Goal: Information Seeking & Learning: Learn about a topic

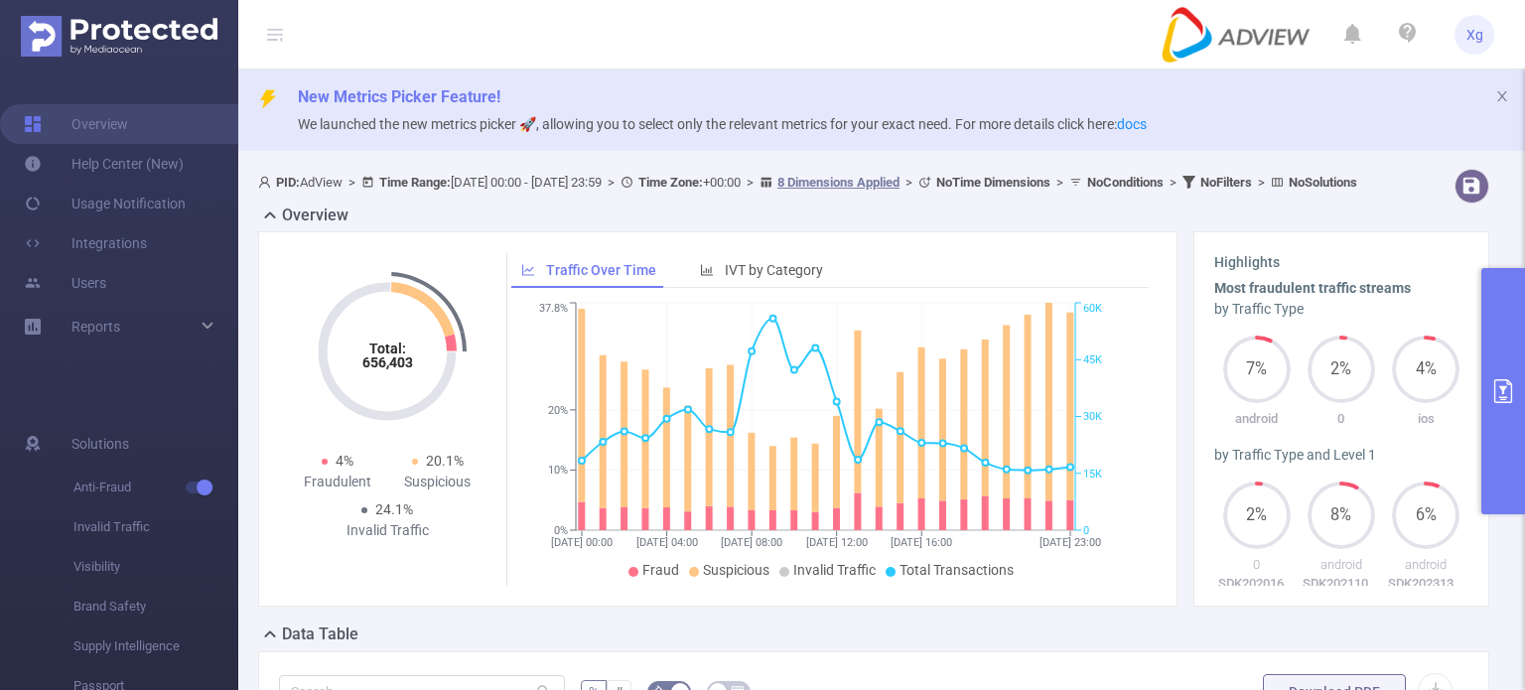
click at [1501, 366] on button "primary" at bounding box center [1504, 391] width 44 height 246
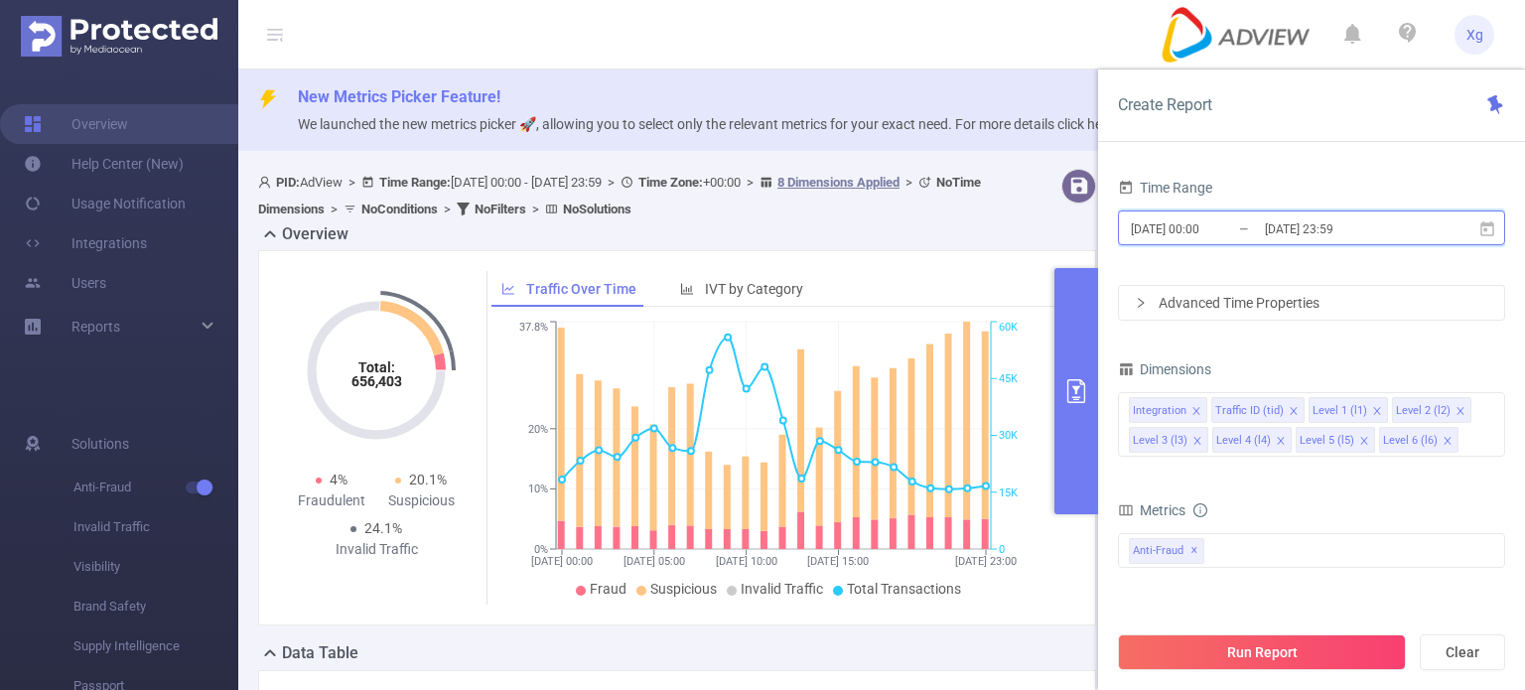
click at [1489, 229] on icon at bounding box center [1488, 229] width 18 height 18
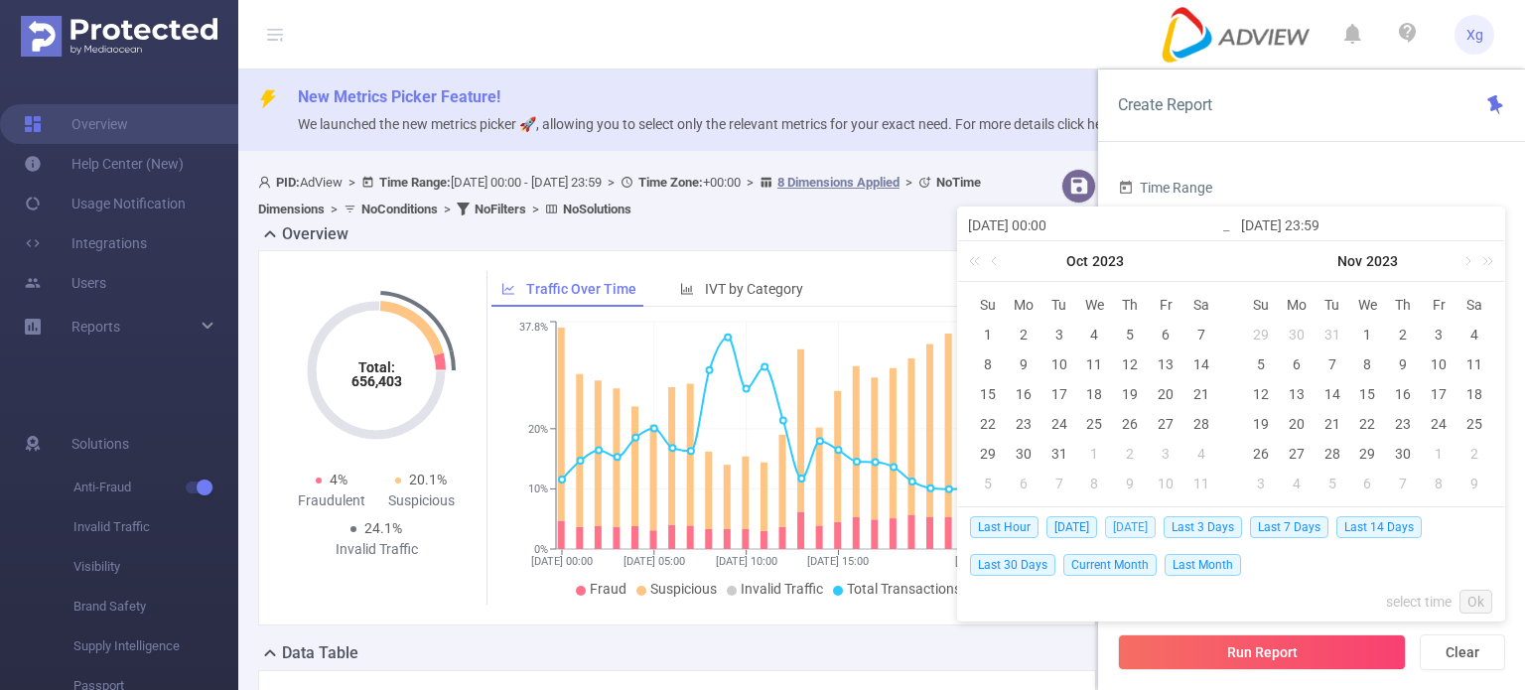
click at [1120, 520] on span "[DATE]" at bounding box center [1130, 527] width 51 height 22
type input "[DATE] 00:00"
type input "[DATE] 23:59"
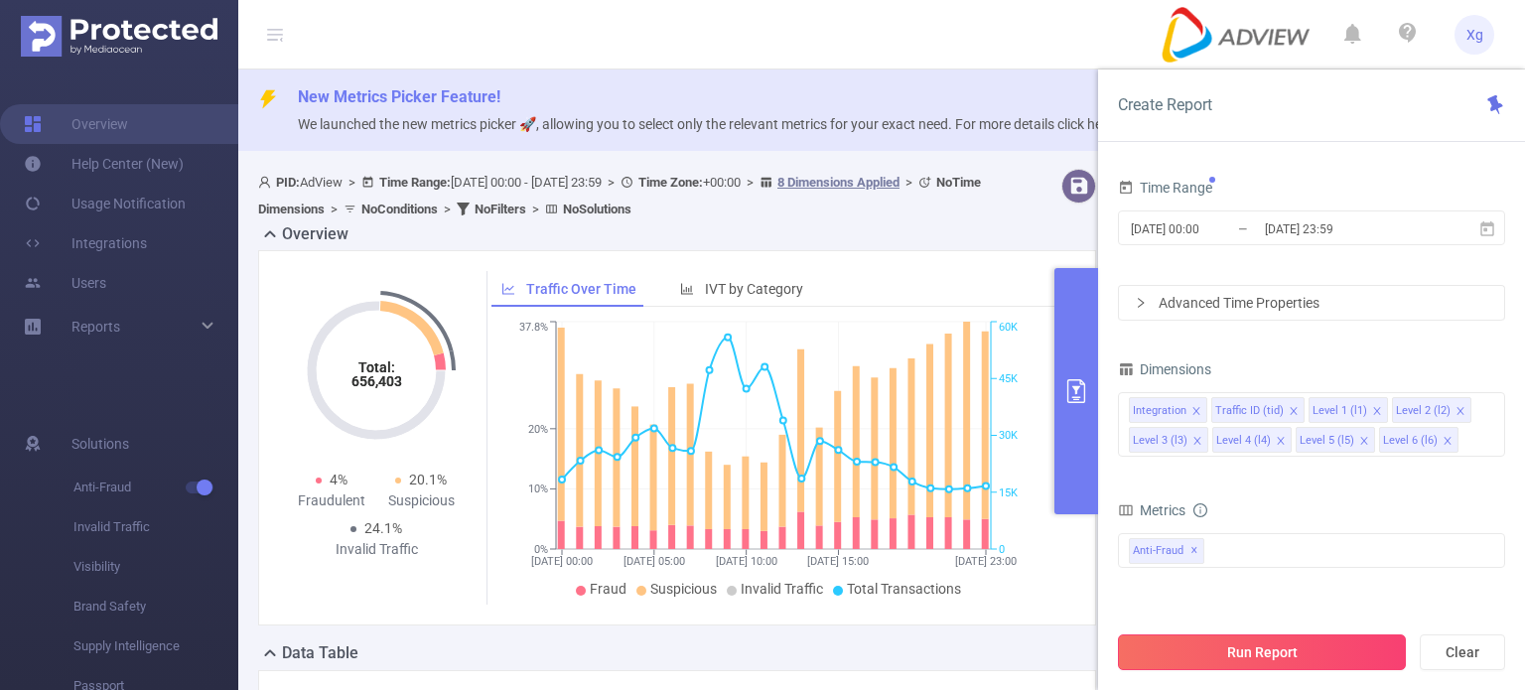
click at [1349, 649] on button "Run Report" at bounding box center [1262, 653] width 288 height 36
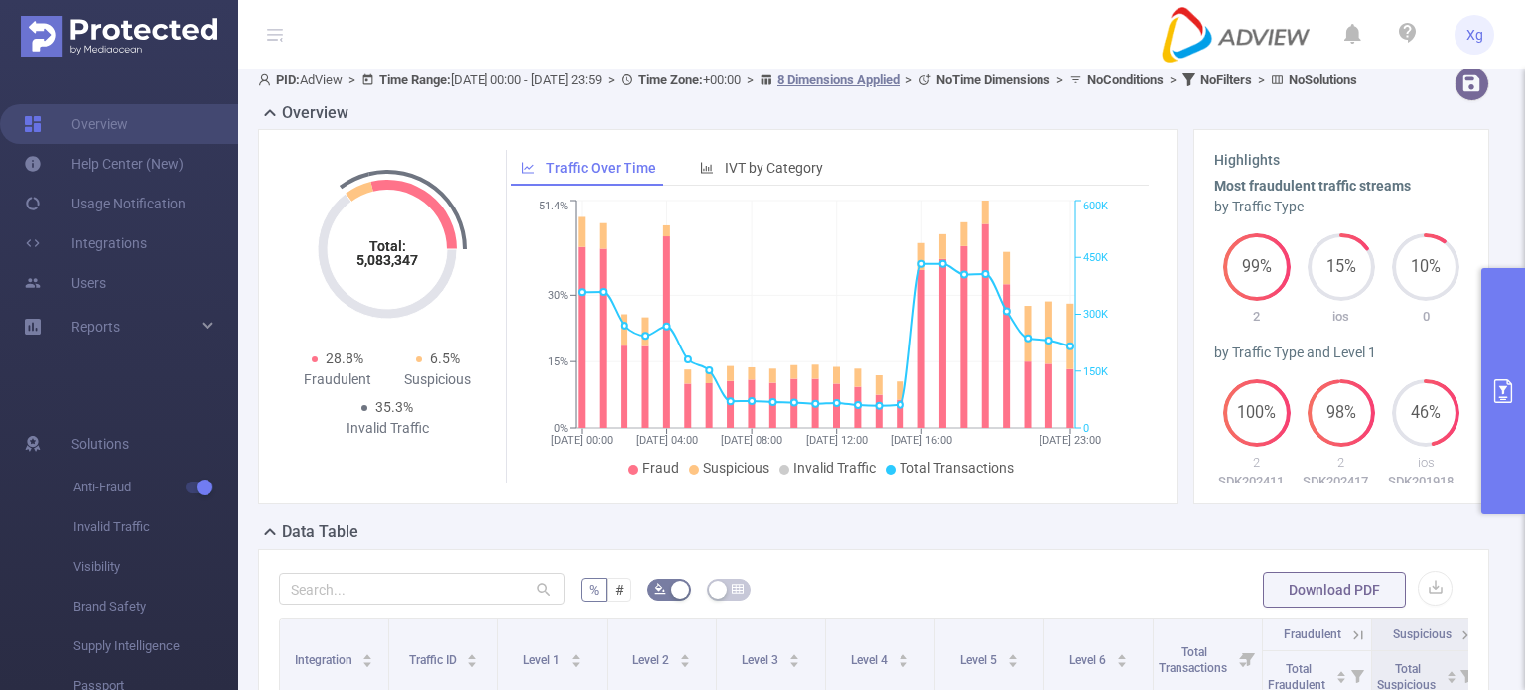
scroll to position [199, 0]
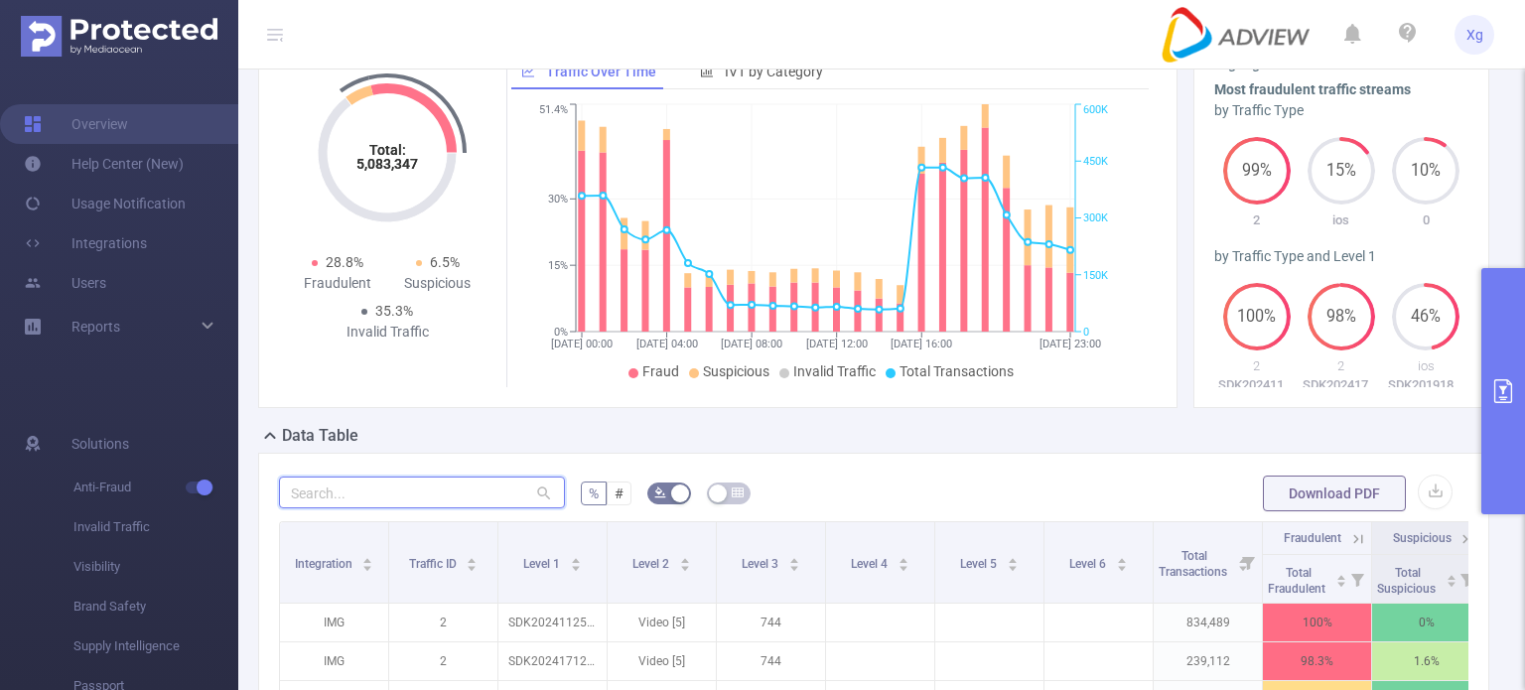
click at [461, 508] on input "text" at bounding box center [422, 493] width 286 height 32
paste input "sdk202510211003097k4b8bd81fh0iw0"
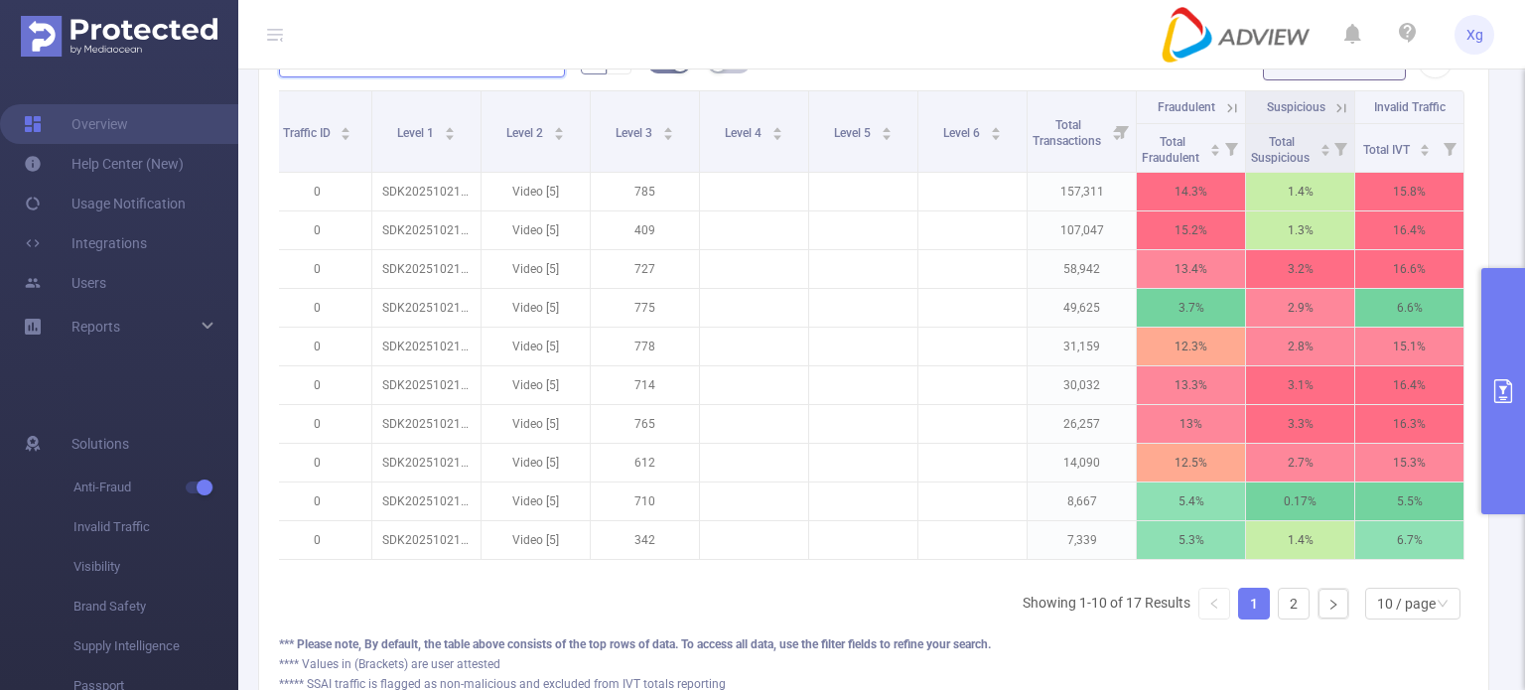
scroll to position [596, 0]
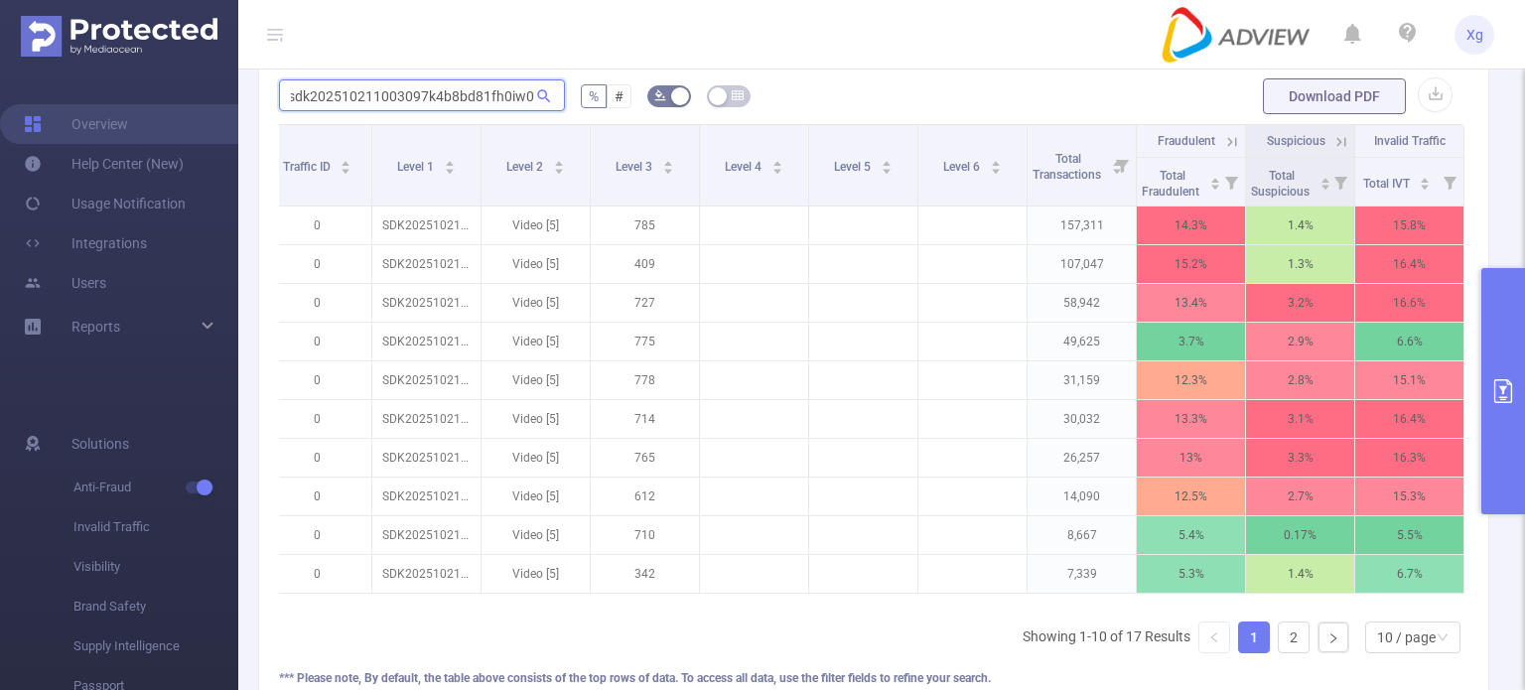
type input "sdk202510211003097k4b8bd81fh0iw0"
click at [1223, 151] on icon at bounding box center [1232, 142] width 18 height 18
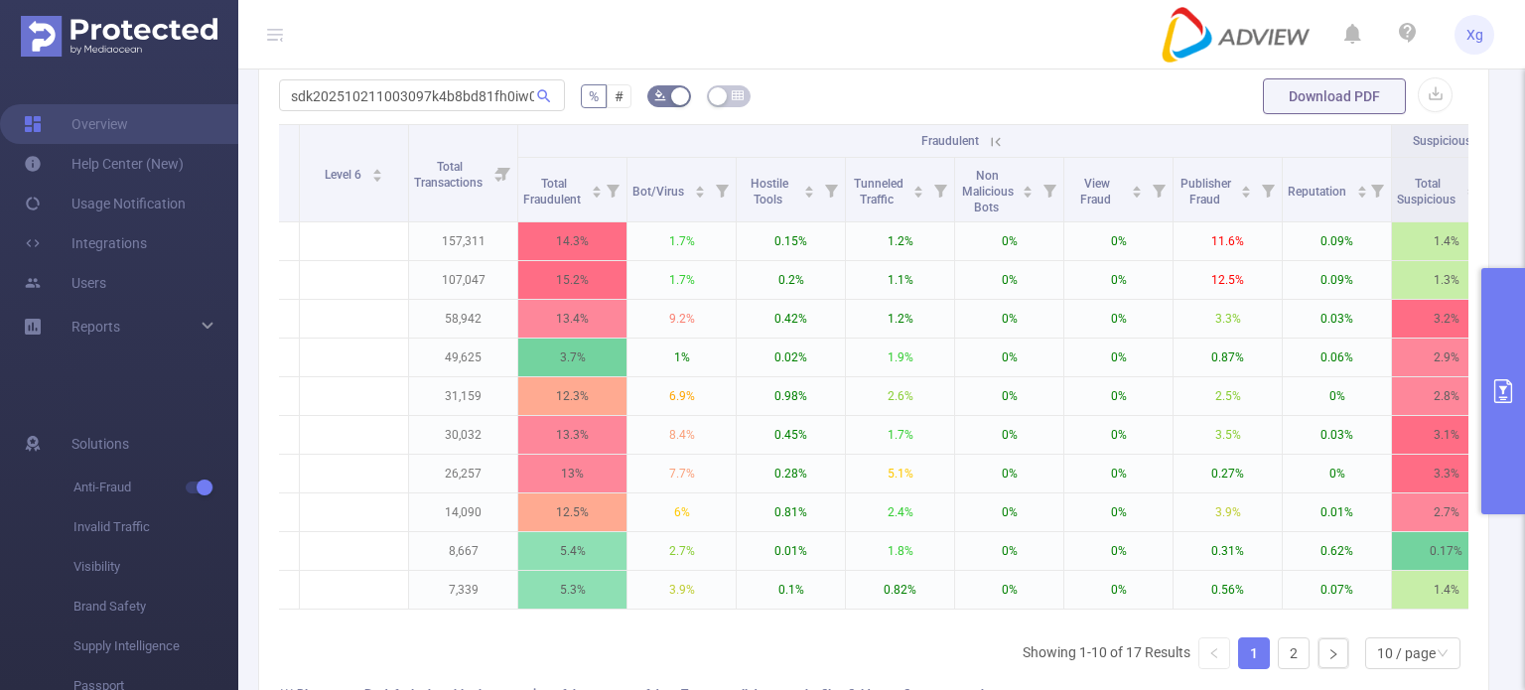
scroll to position [0, 814]
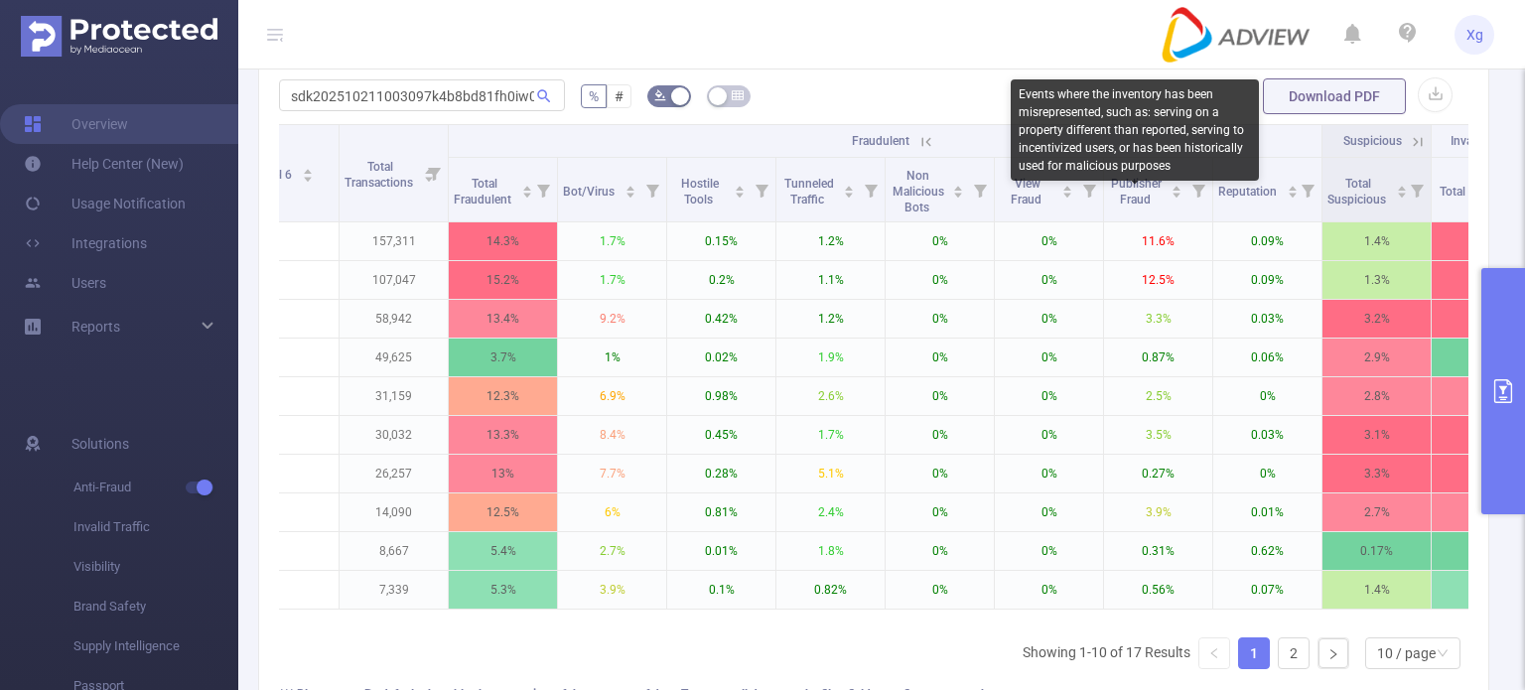
click at [1127, 152] on div "Events where the inventory has been misrepresented, such as: serving on a prope…" at bounding box center [1135, 129] width 248 height 101
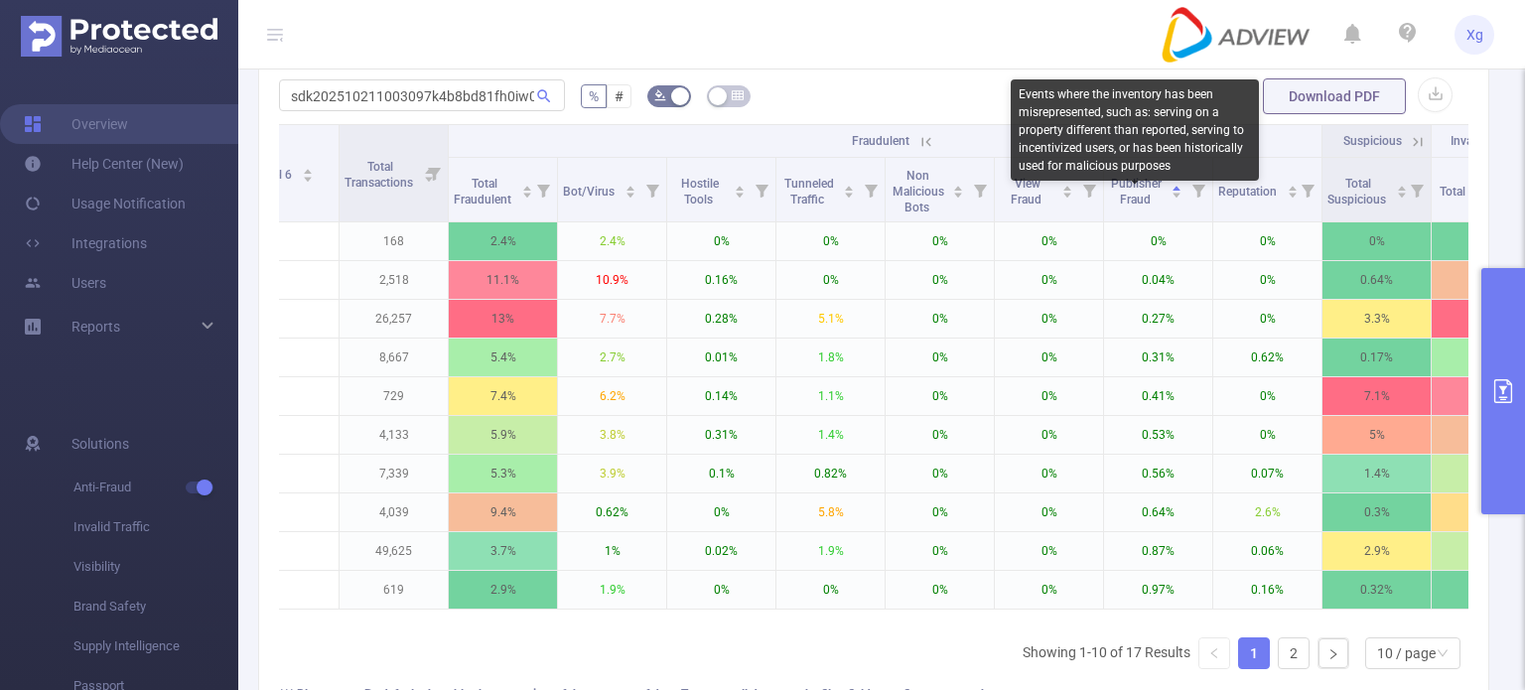
click at [1127, 152] on div "Events where the inventory has been misrepresented, such as: serving on a prope…" at bounding box center [1135, 129] width 248 height 101
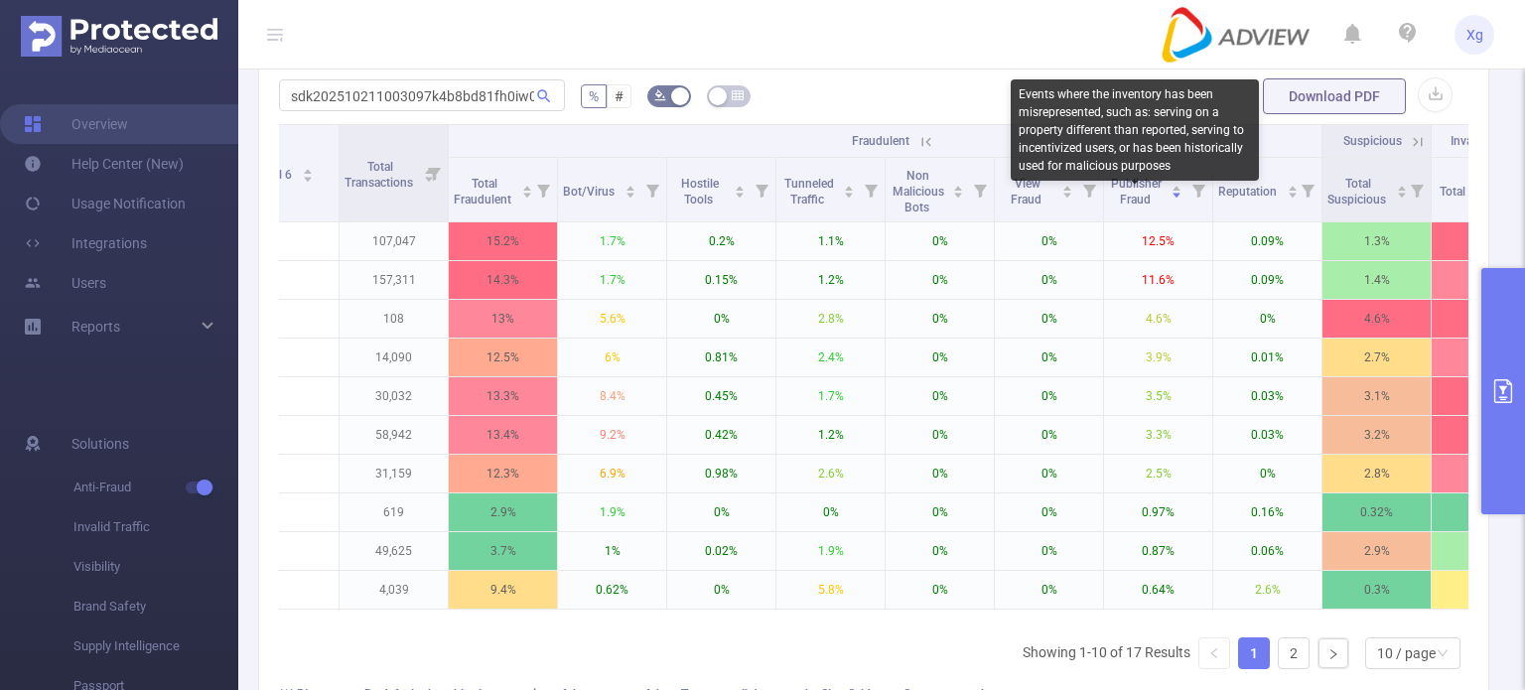
click at [1192, 159] on div "Events where the inventory has been misrepresented, such as: serving on a prope…" at bounding box center [1135, 129] width 248 height 101
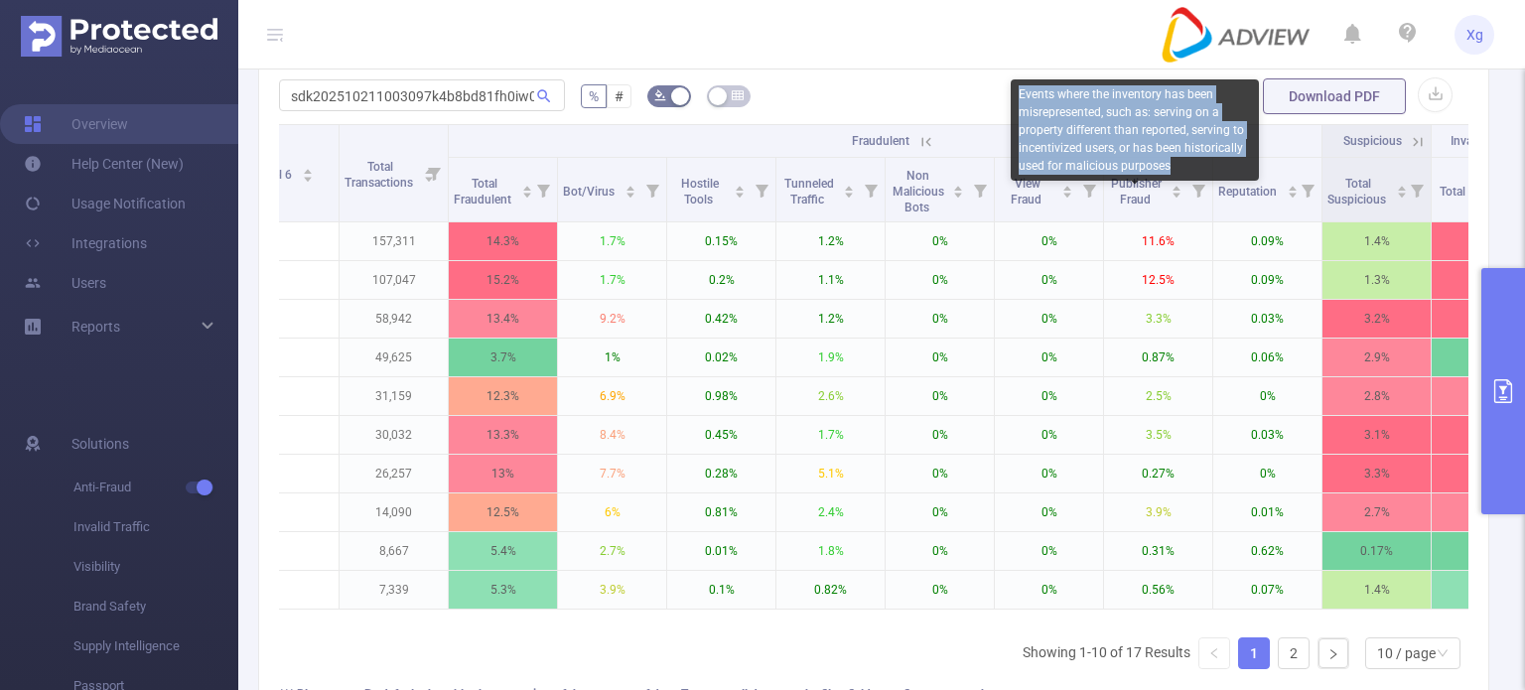
drag, startPoint x: 1170, startPoint y: 160, endPoint x: 1014, endPoint y: 94, distance: 169.1
click at [1014, 94] on div "Events where the inventory has been misrepresented, such as: serving on a prope…" at bounding box center [1135, 129] width 248 height 101
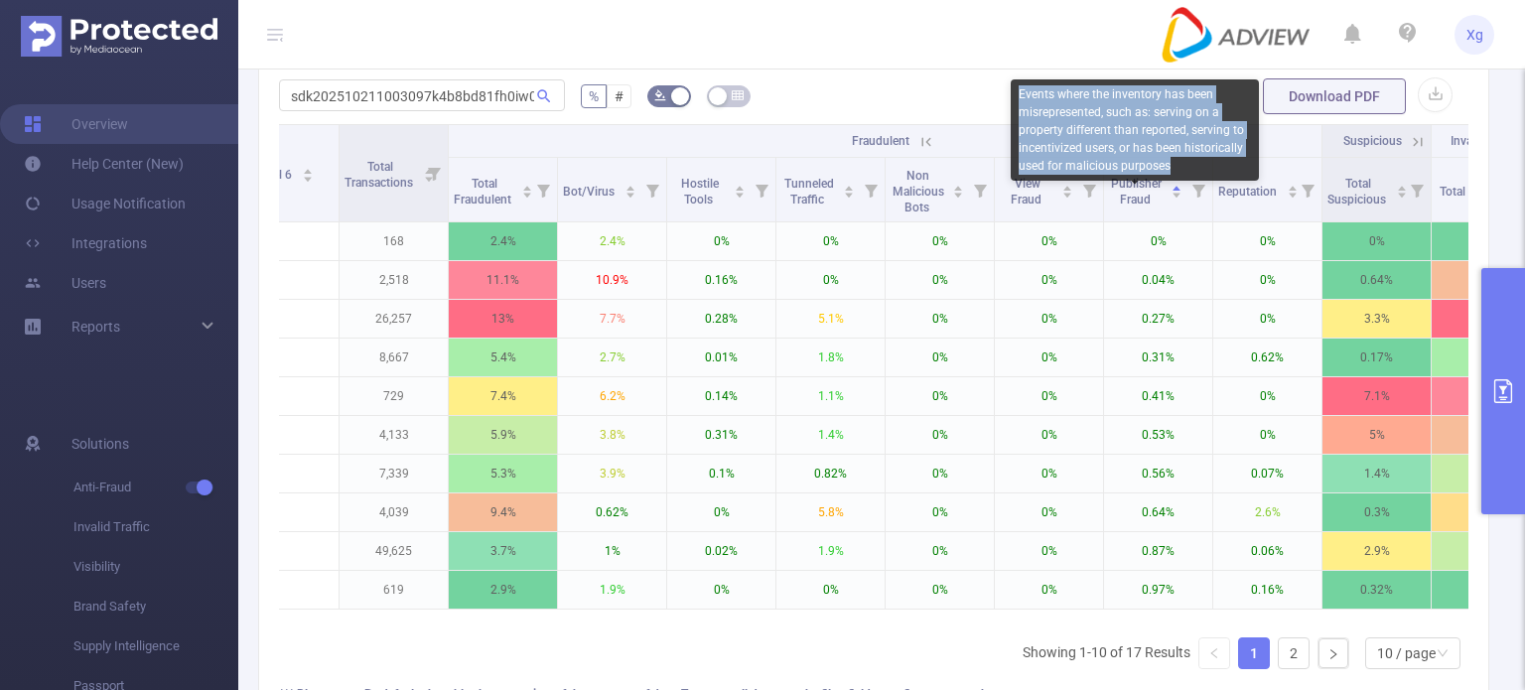
copy div "Events where the inventory has been misrepresented, such as: serving on a prope…"
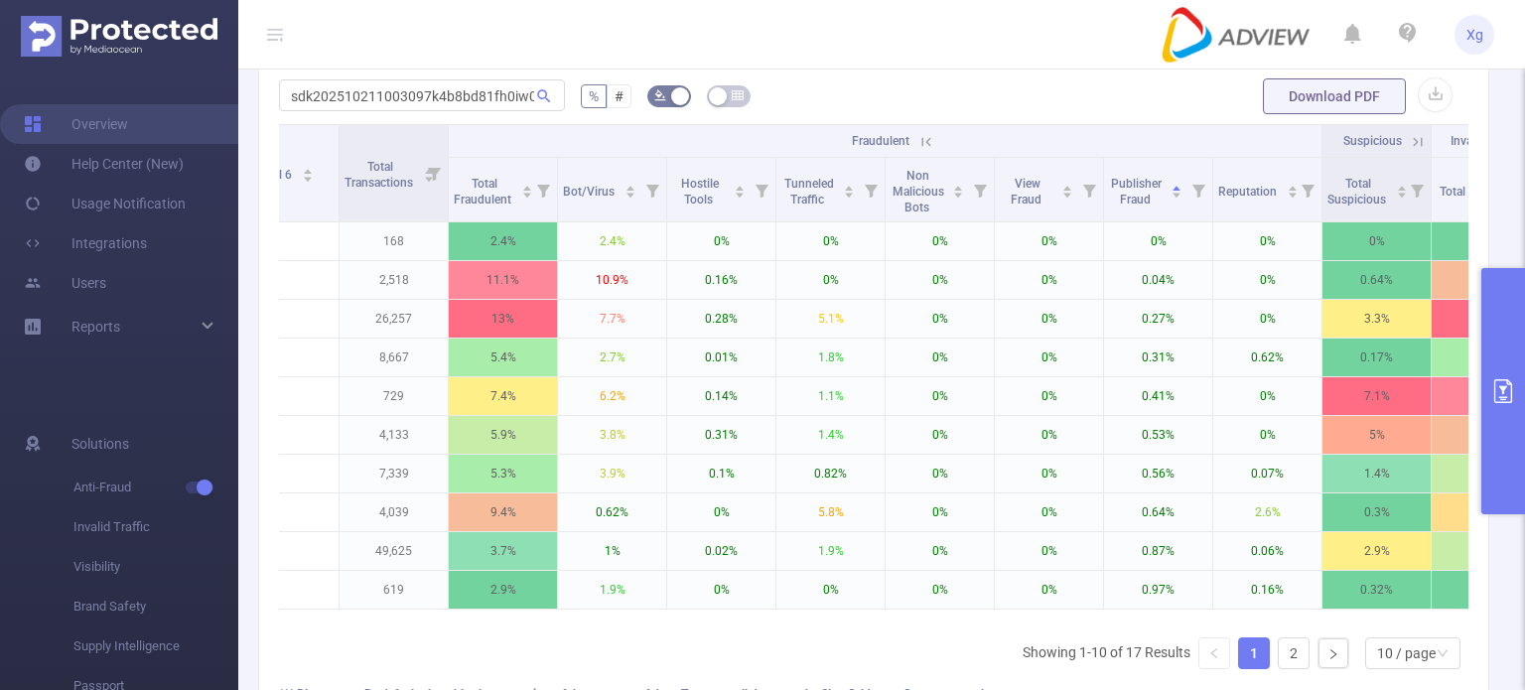
click at [890, 94] on form "sdk202510211003097k4b8bd81fh0iw0 % # Download PDF" at bounding box center [874, 96] width 1190 height 40
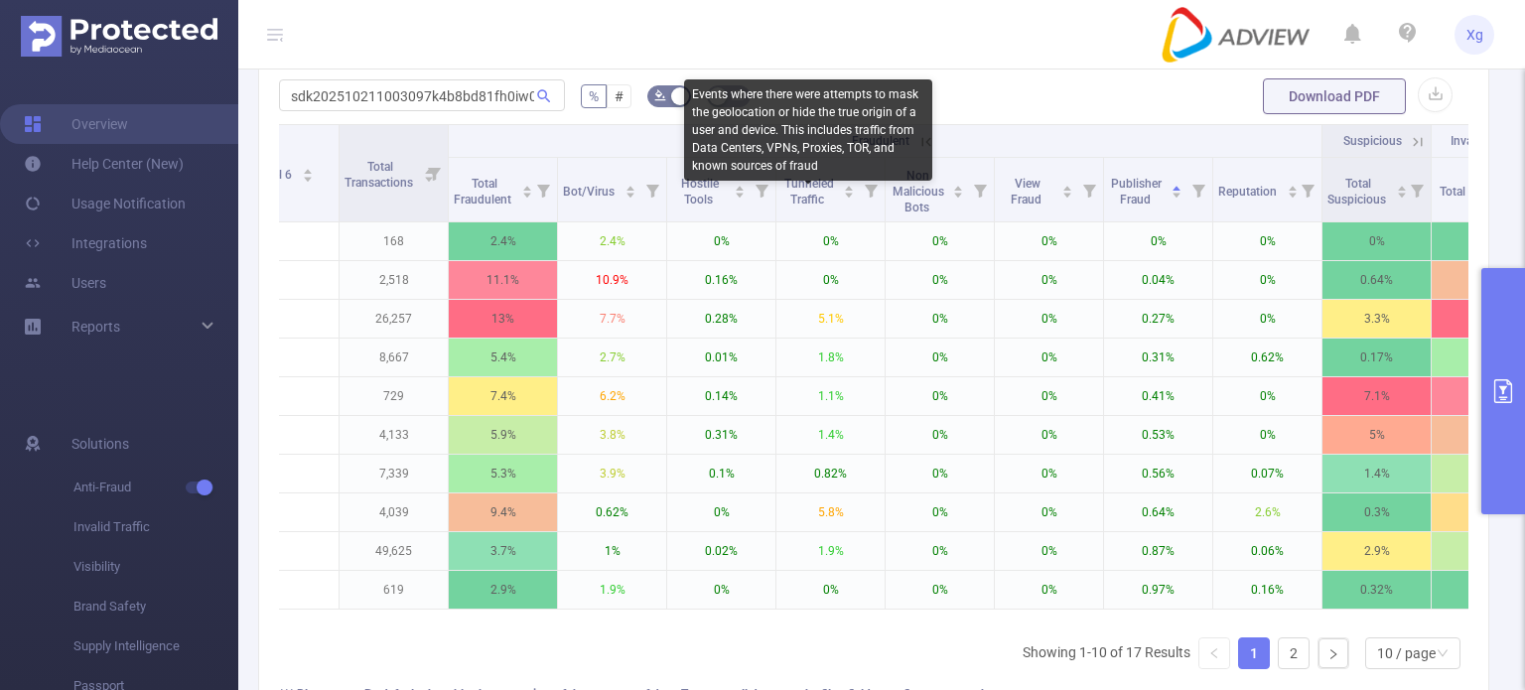
click at [784, 140] on div "Events where there were attempts to mask the geolocation or hide the true origi…" at bounding box center [808, 129] width 248 height 101
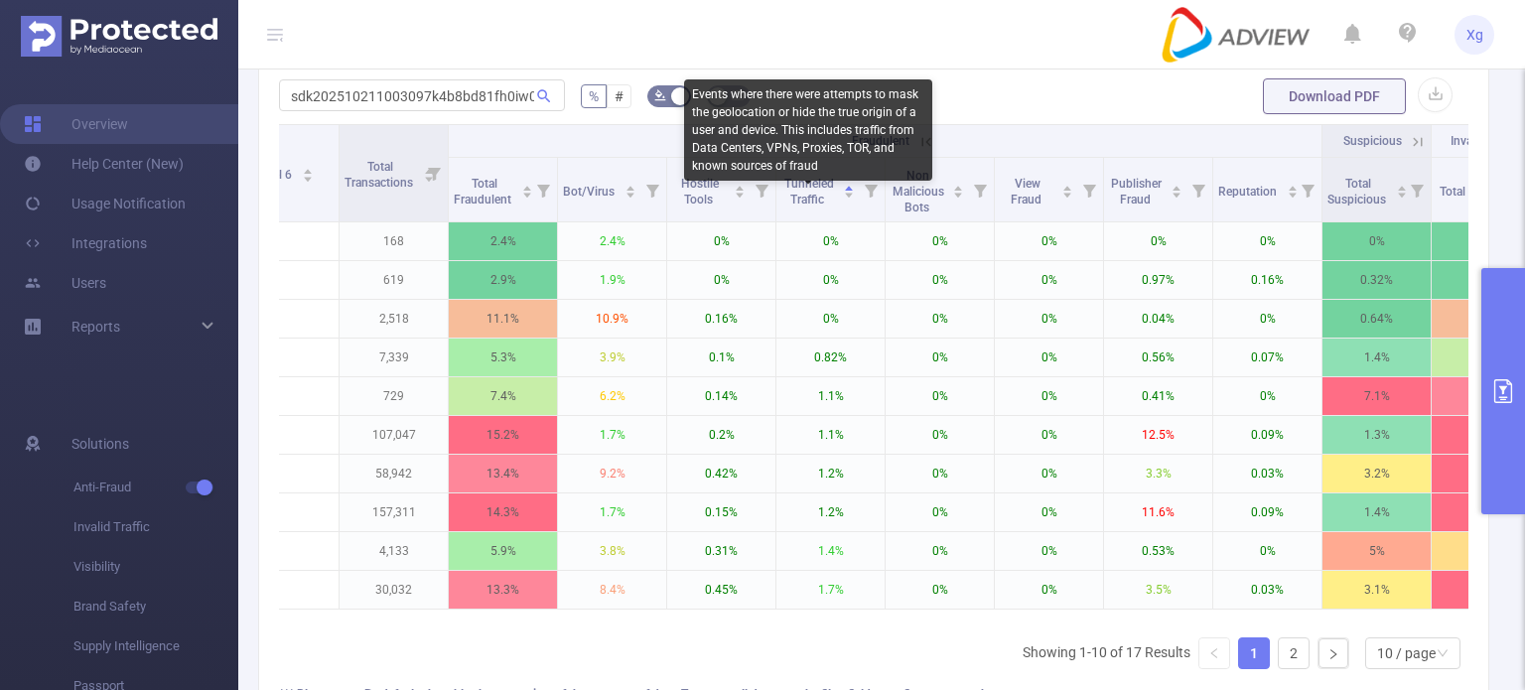
click at [784, 140] on div "Events where there were attempts to mask the geolocation or hide the true origi…" at bounding box center [808, 129] width 248 height 101
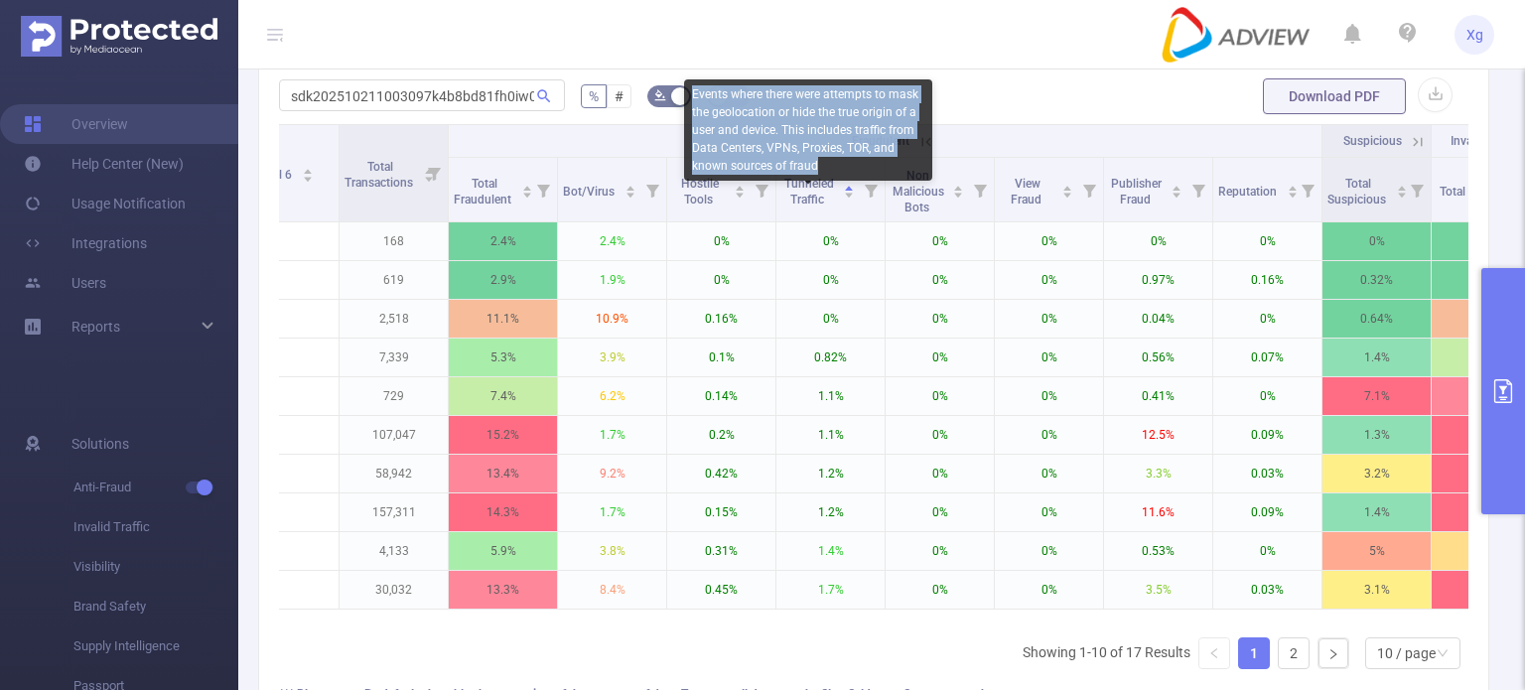
click at [784, 140] on div "Events where there were attempts to mask the geolocation or hide the true origi…" at bounding box center [808, 129] width 248 height 101
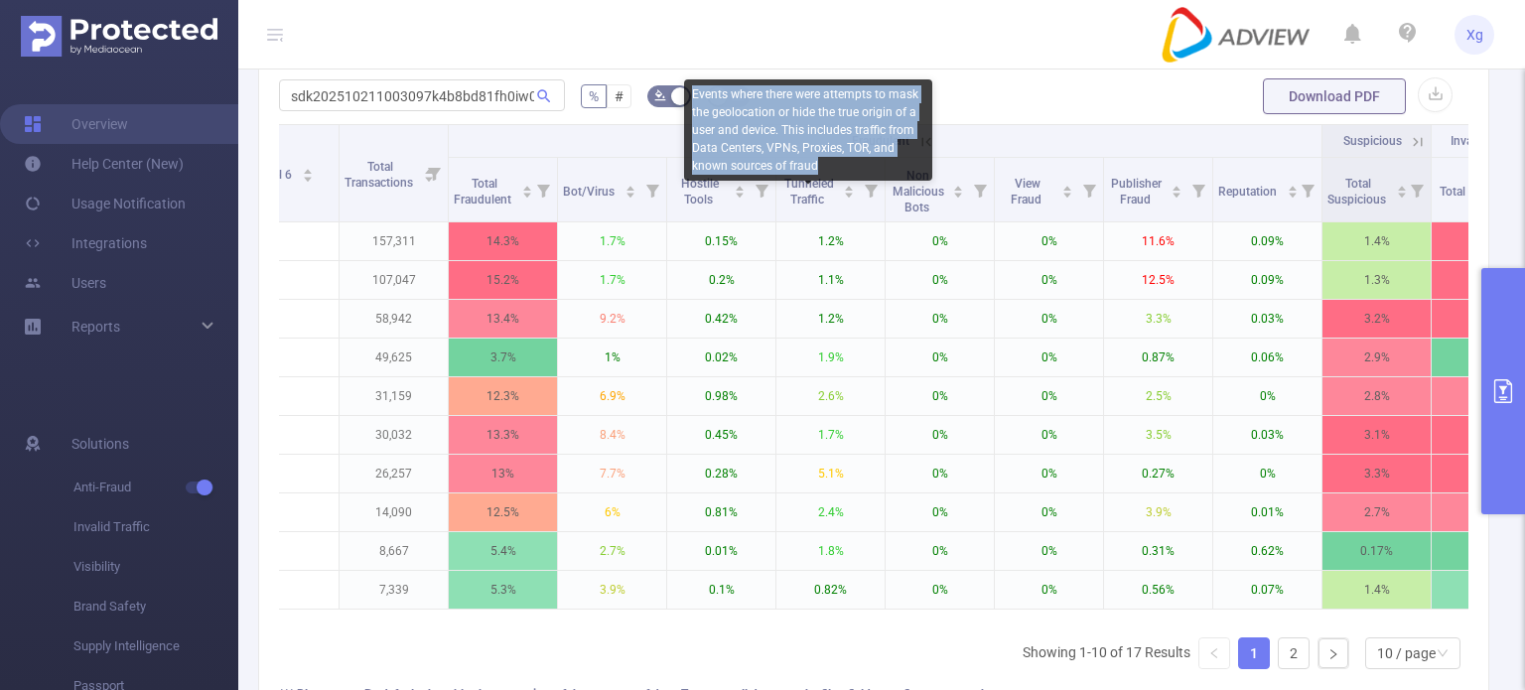
copy div "Events where there were attempts to mask the geolocation or hide the true origi…"
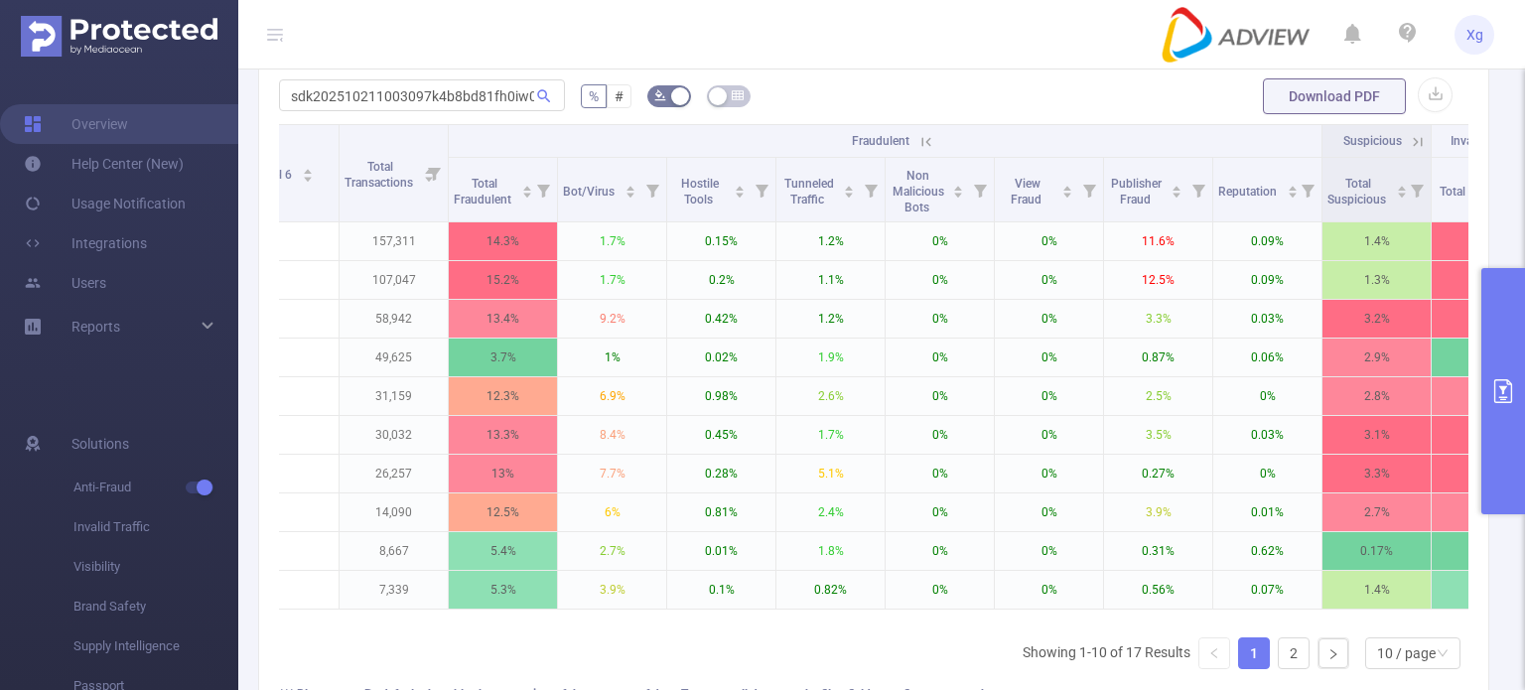
scroll to position [0, 907]
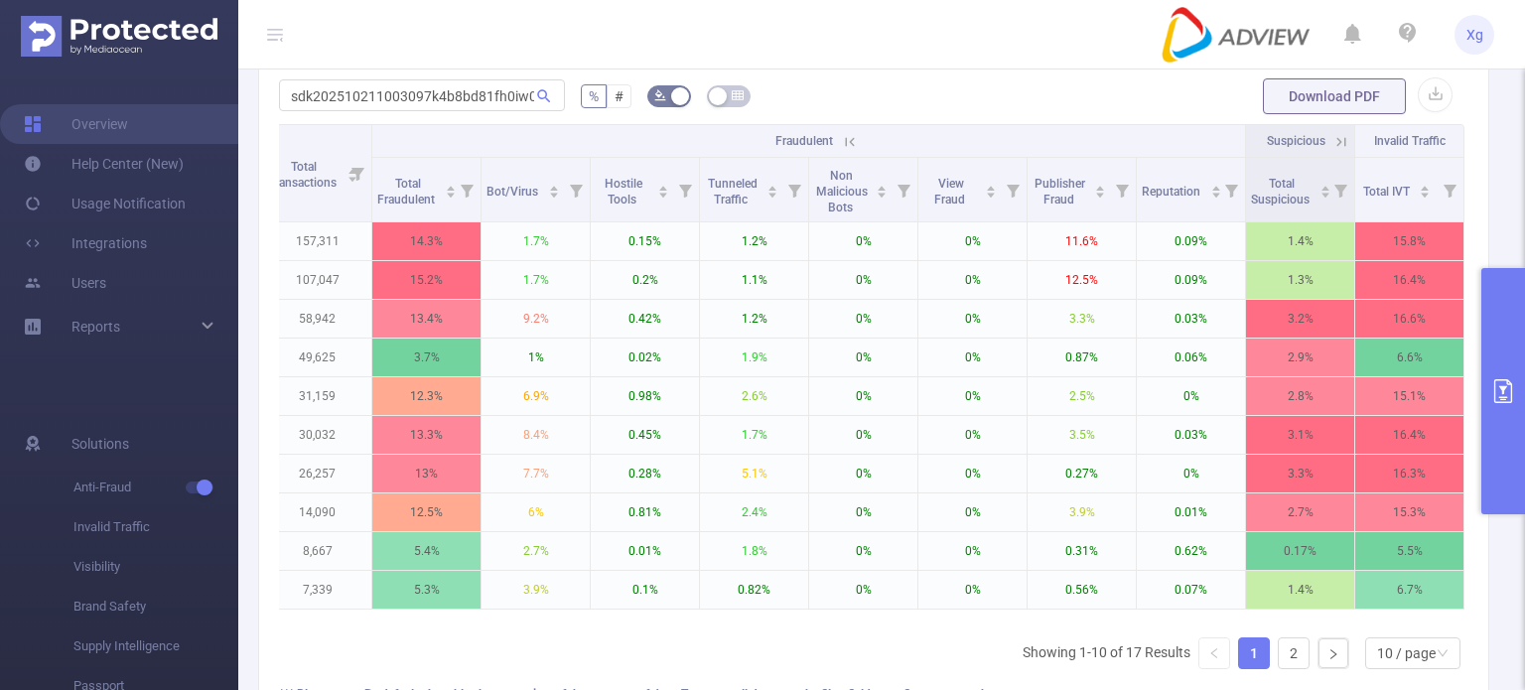
click at [1333, 151] on icon at bounding box center [1342, 142] width 18 height 18
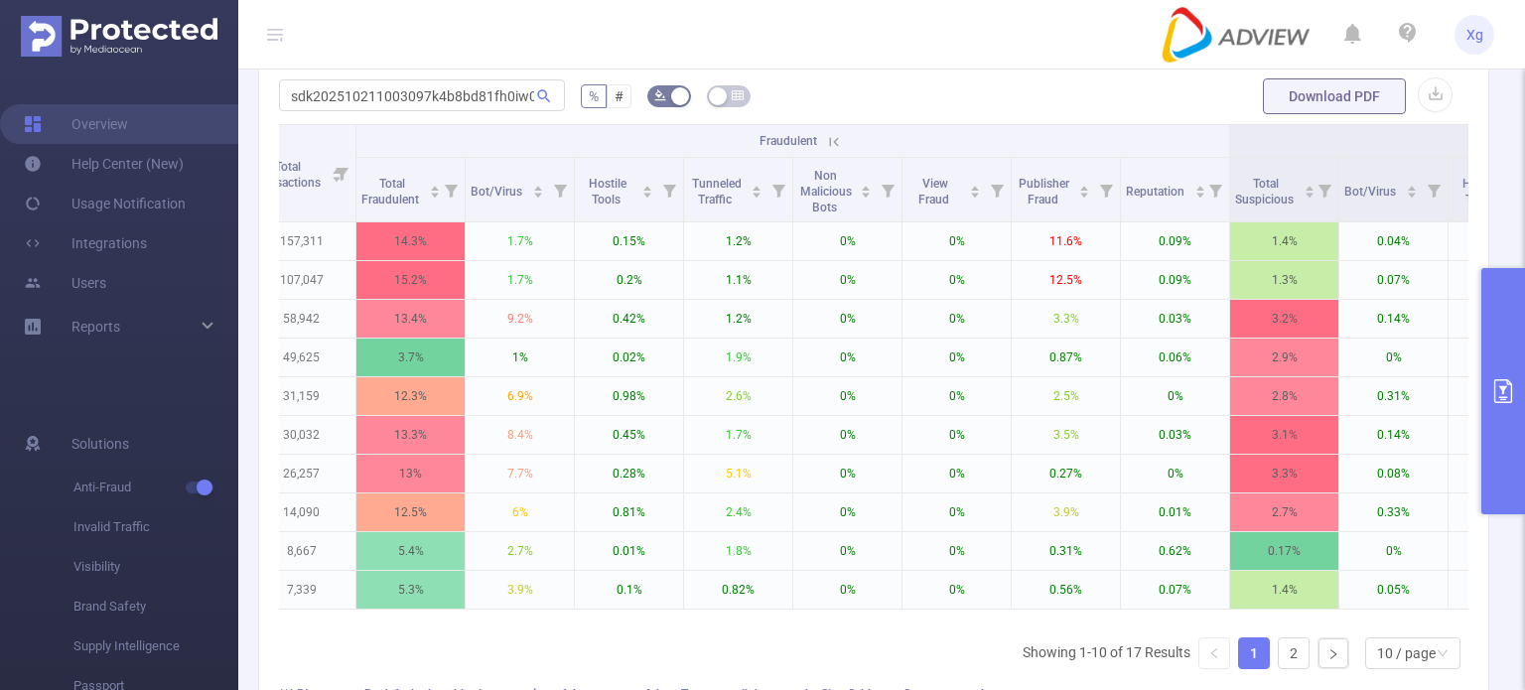
scroll to position [0, 1671]
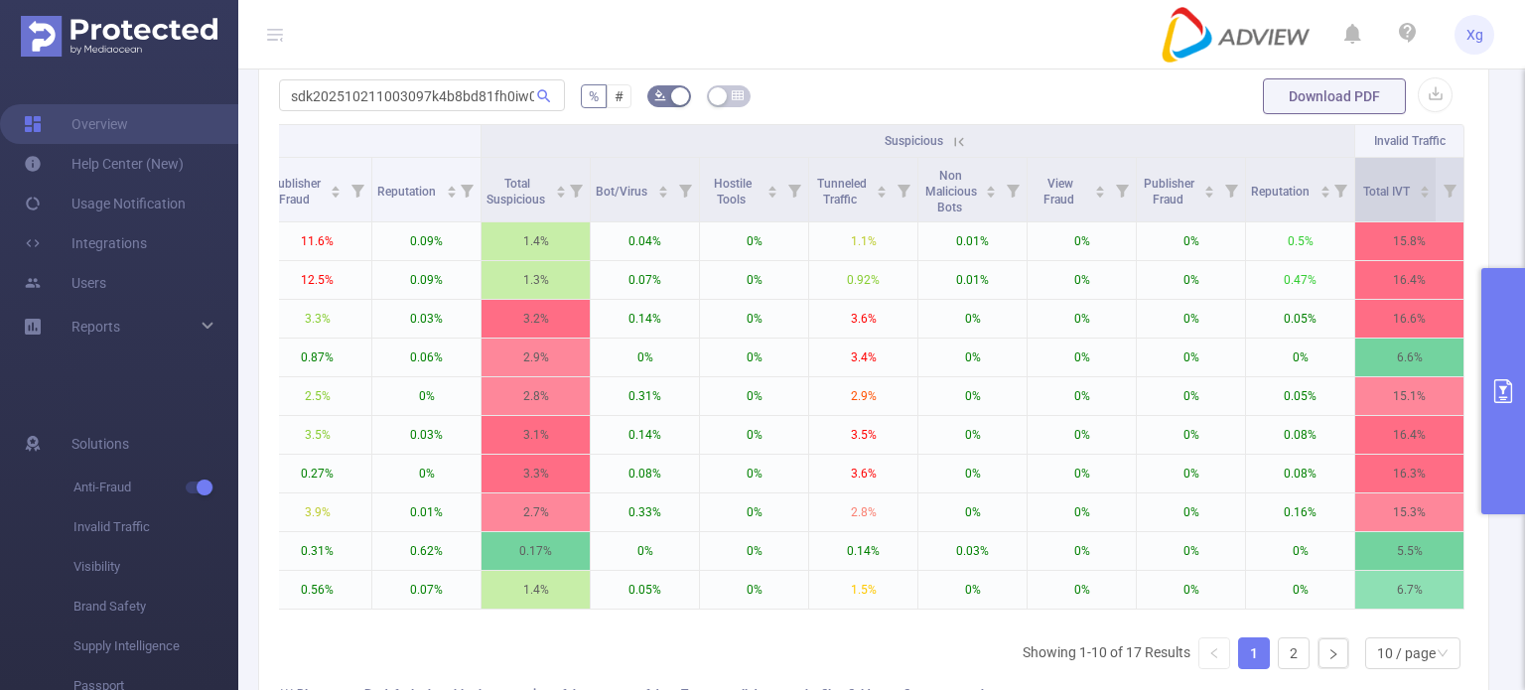
click at [1420, 201] on icon "icon: caret-down" at bounding box center [1425, 195] width 11 height 11
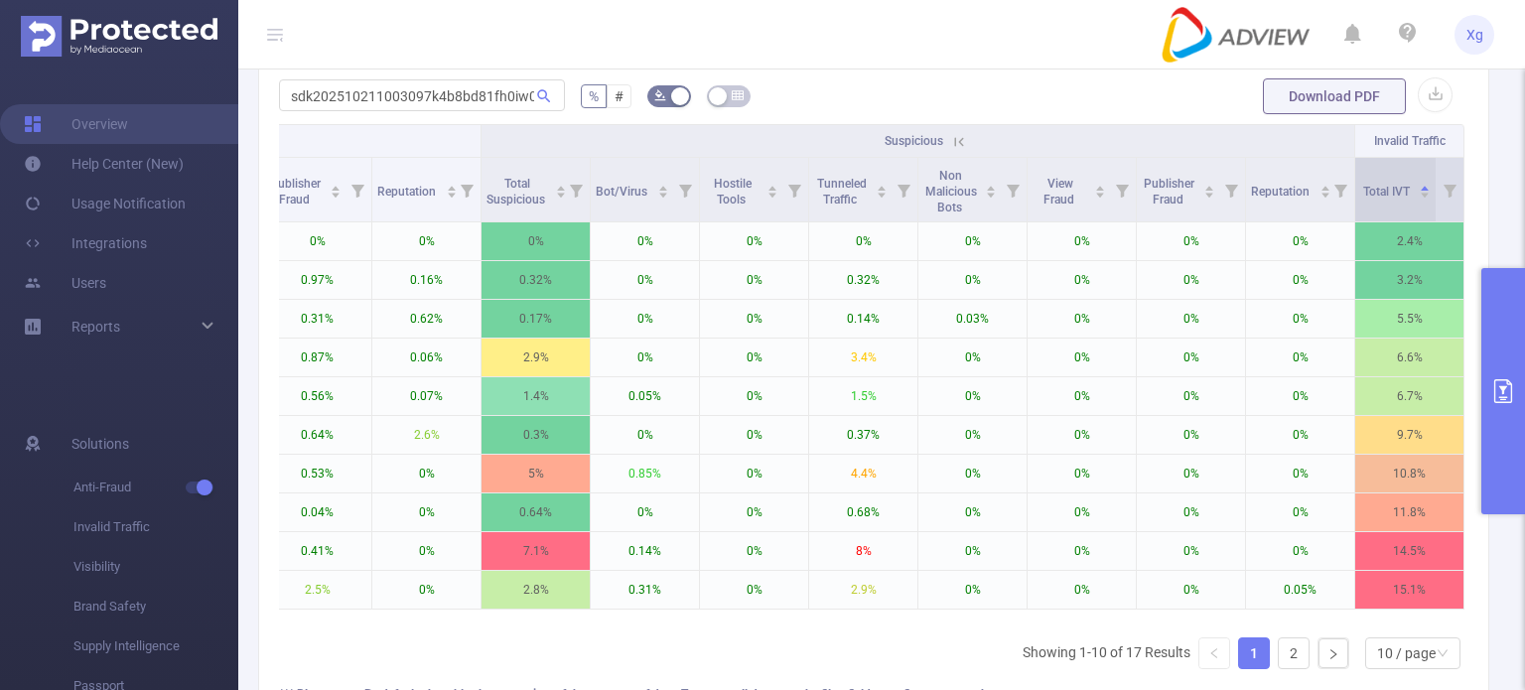
click at [1420, 201] on icon "icon: caret-down" at bounding box center [1425, 195] width 11 height 11
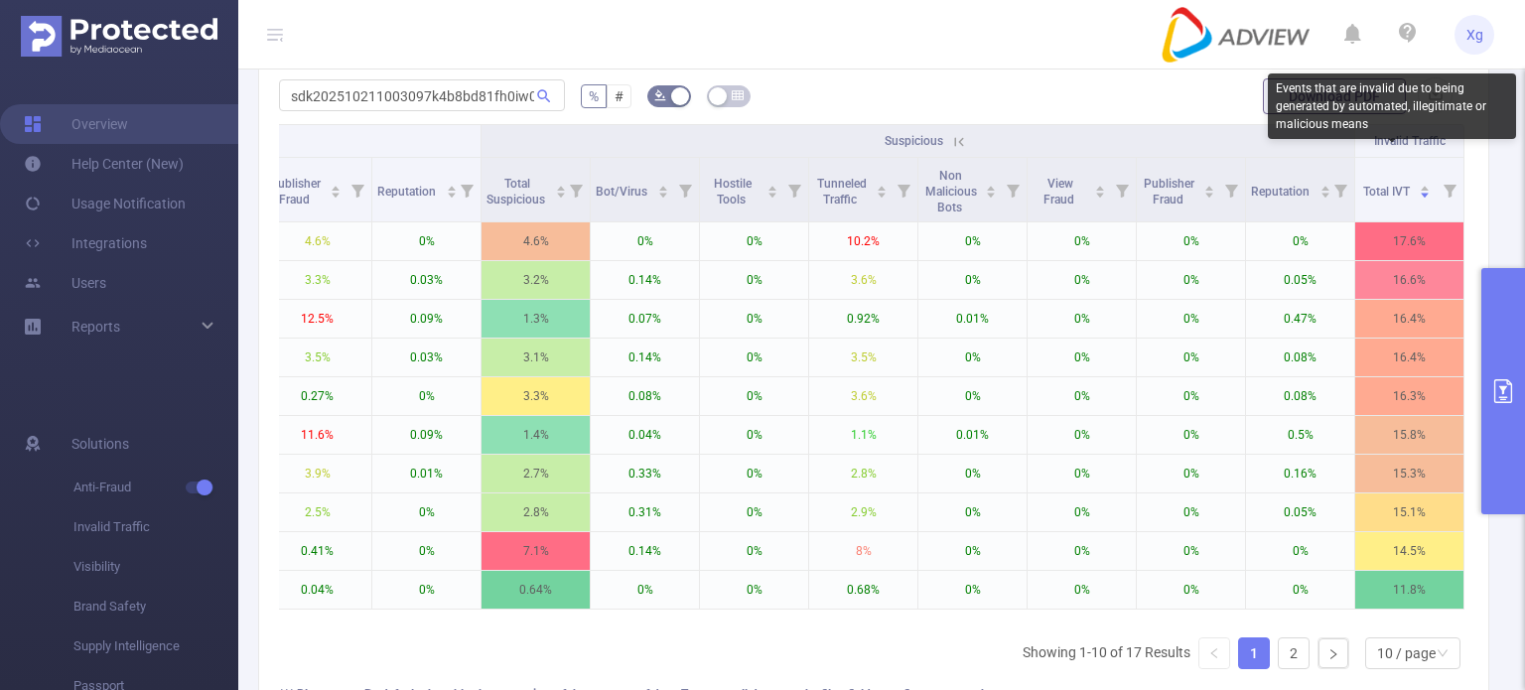
click at [1402, 148] on span "Invalid Traffic" at bounding box center [1409, 141] width 71 height 14
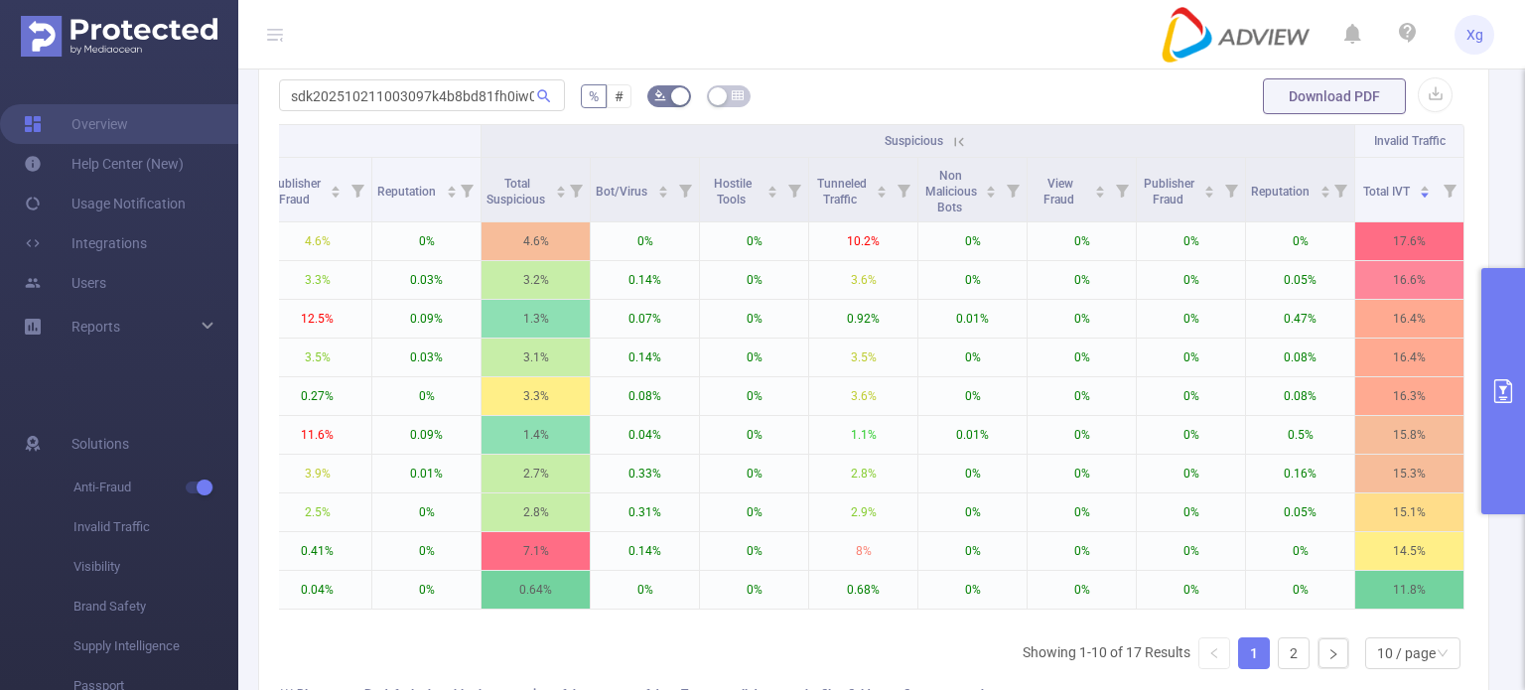
scroll to position [0, 0]
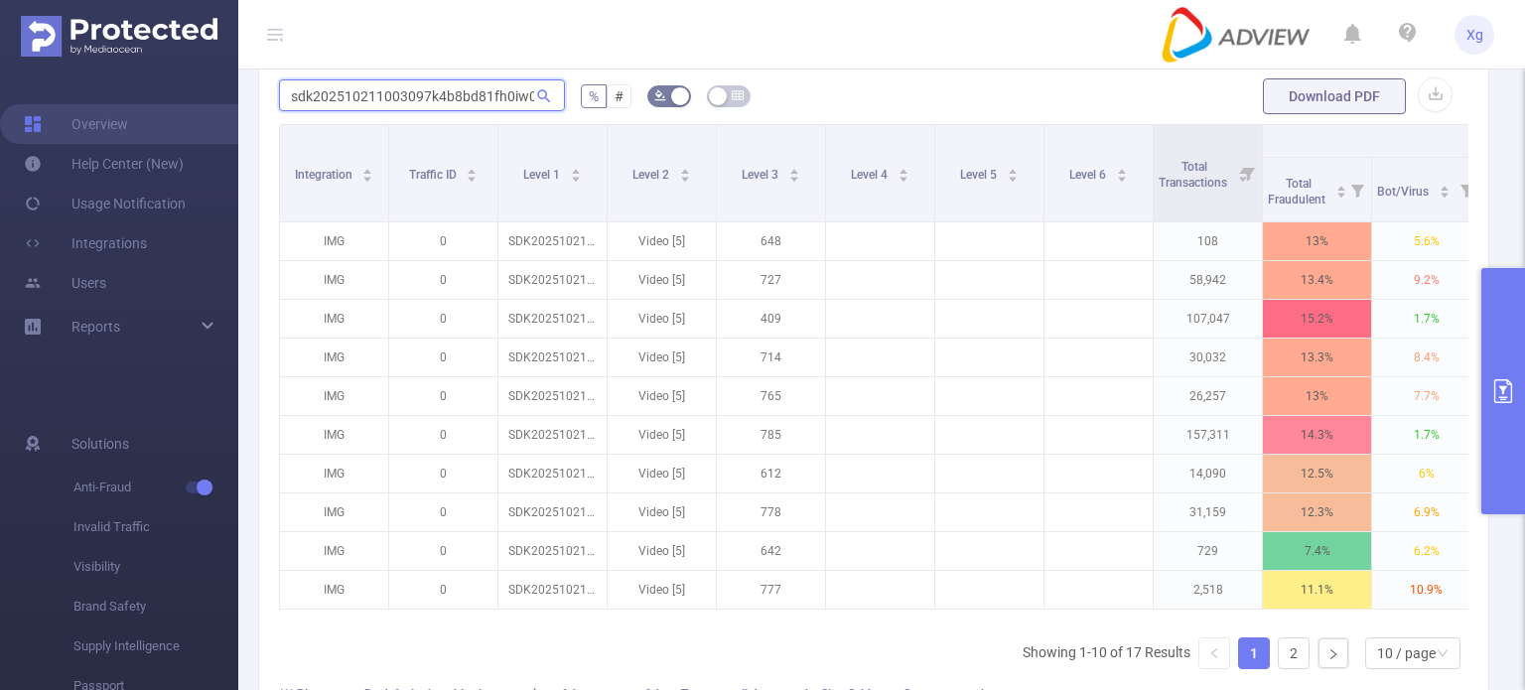
click at [357, 99] on input "sdk202510211003097k4b8bd81fh0iw0" at bounding box center [422, 95] width 286 height 32
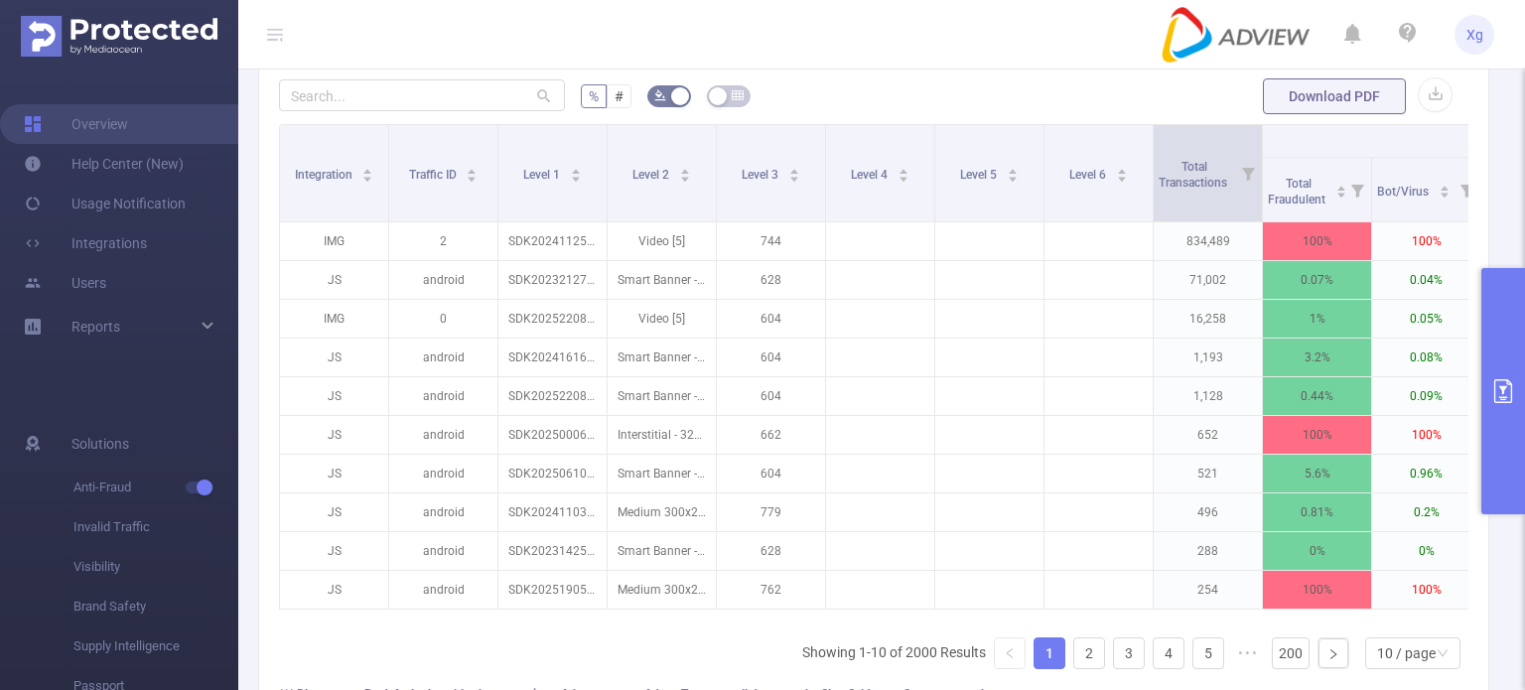
click at [1247, 181] on icon at bounding box center [1248, 174] width 13 height 13
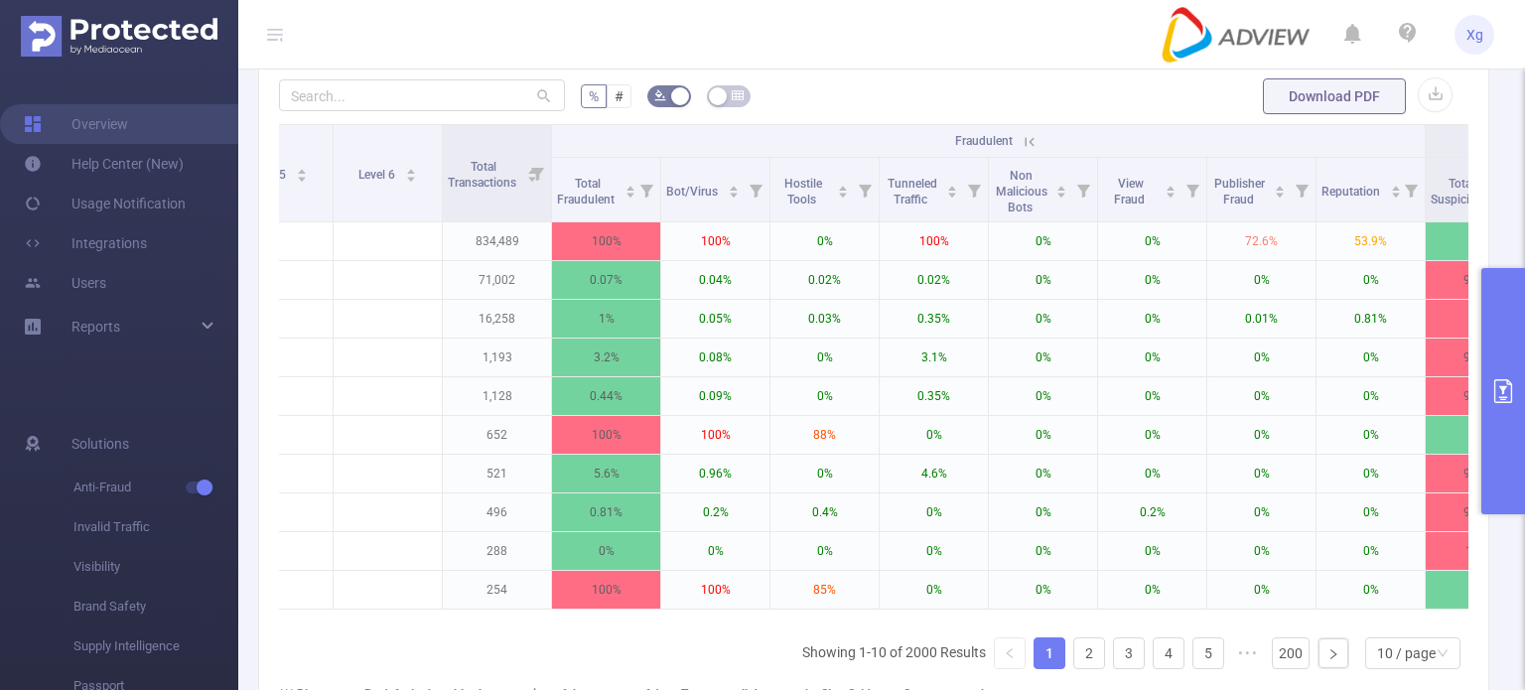
scroll to position [0, 751]
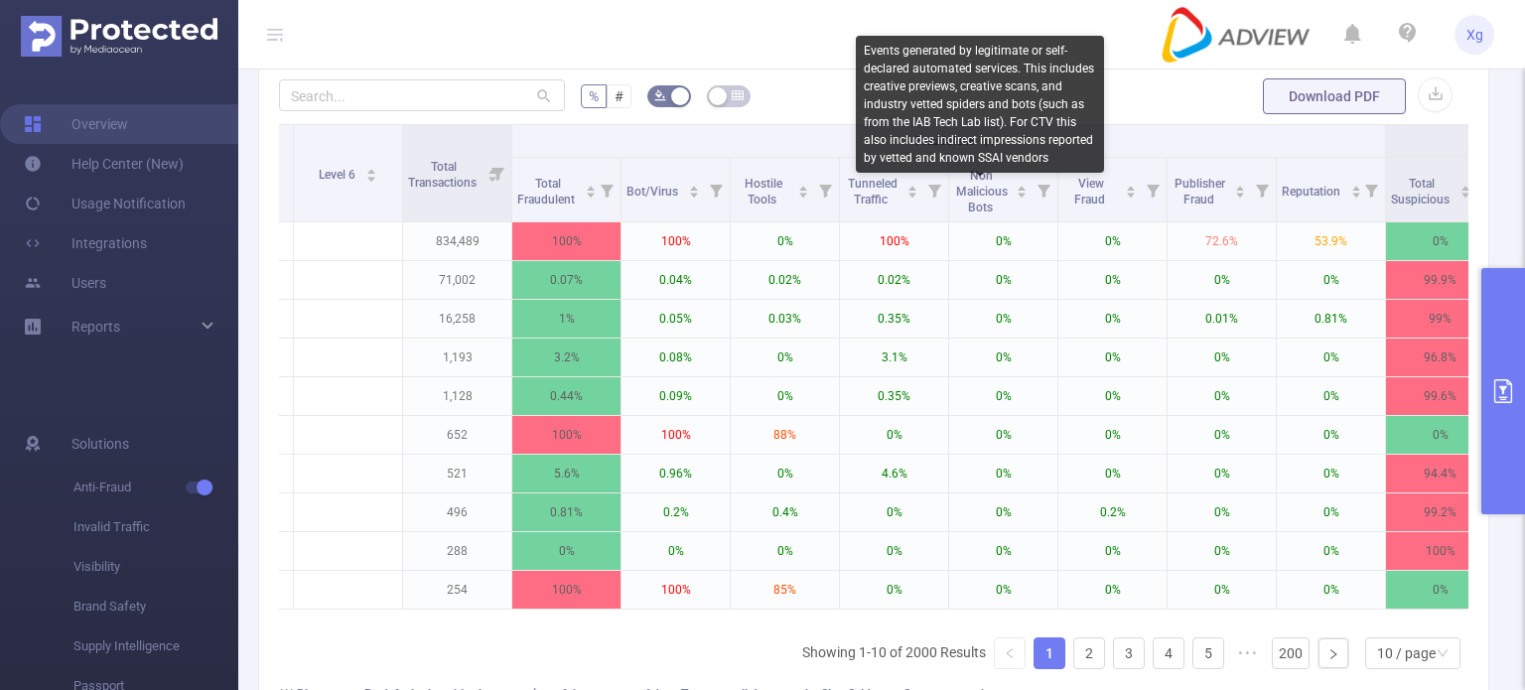
click at [999, 162] on div "Events generated by legitimate or self-declared automated services. This includ…" at bounding box center [980, 104] width 248 height 137
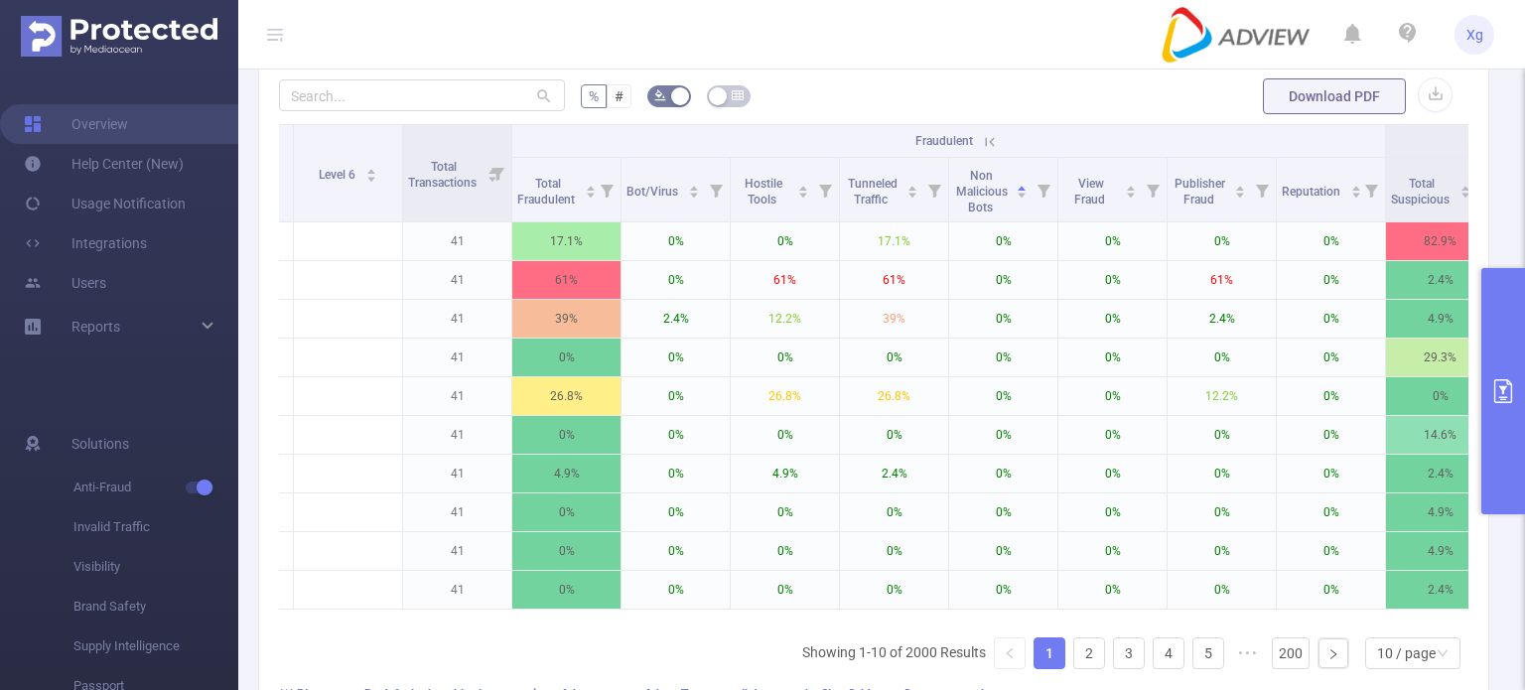
click at [989, 151] on icon at bounding box center [990, 142] width 18 height 18
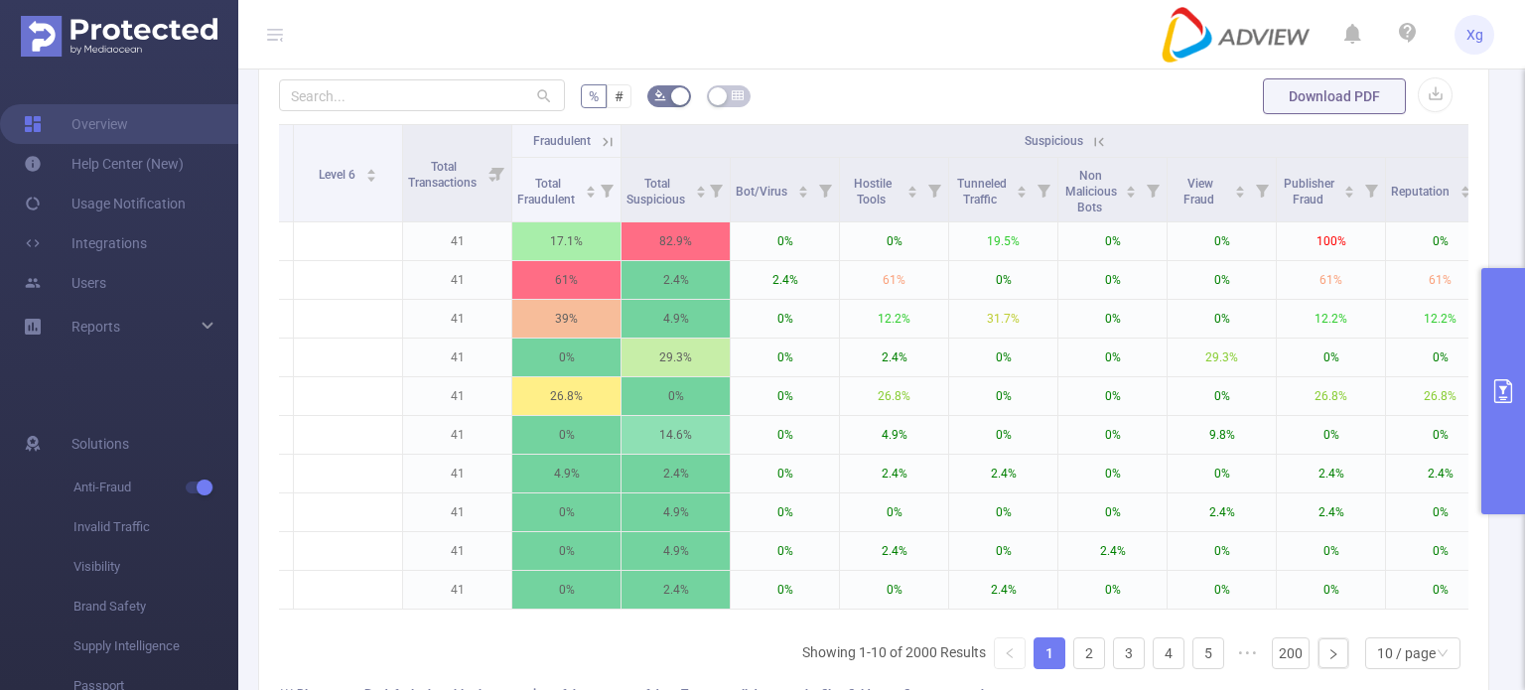
click at [1096, 151] on icon at bounding box center [1099, 142] width 18 height 18
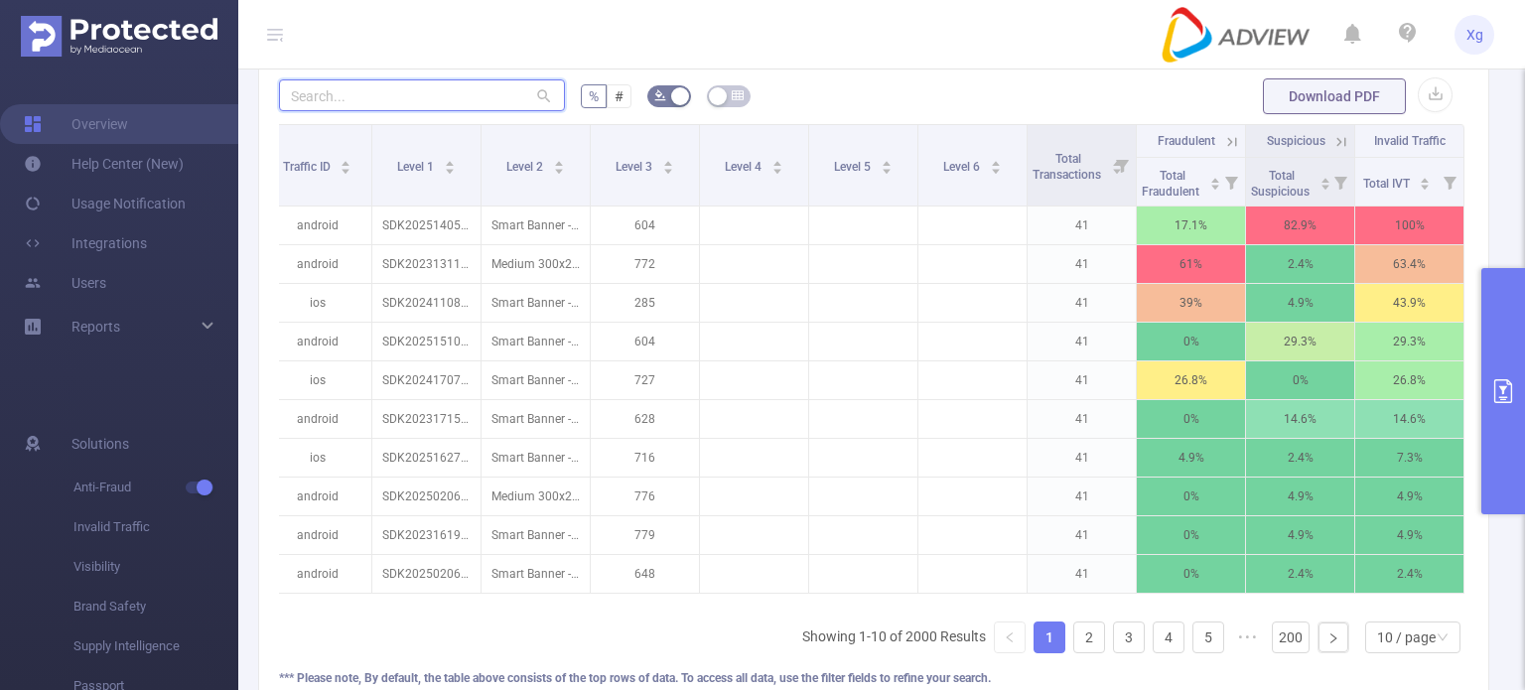
click at [377, 111] on input "text" at bounding box center [422, 95] width 286 height 32
paste input "events where there were attempts to mask the geolocation or hide the true origi…"
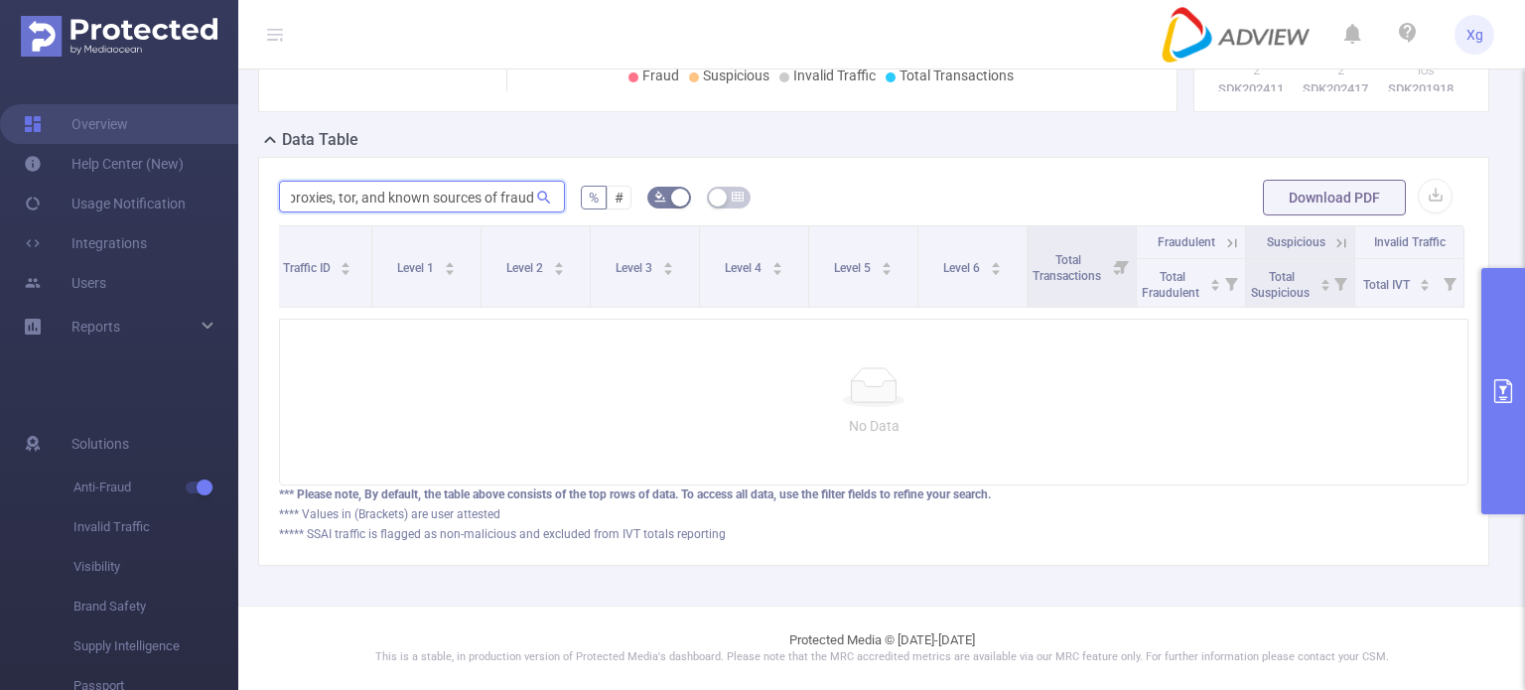
scroll to position [0, 0]
click at [401, 187] on input "events where there were attempts to mask the geolocation or hide the true origi…" at bounding box center [422, 197] width 286 height 32
paste input "sdk202510211003097k4b8bd81fh0iw0"
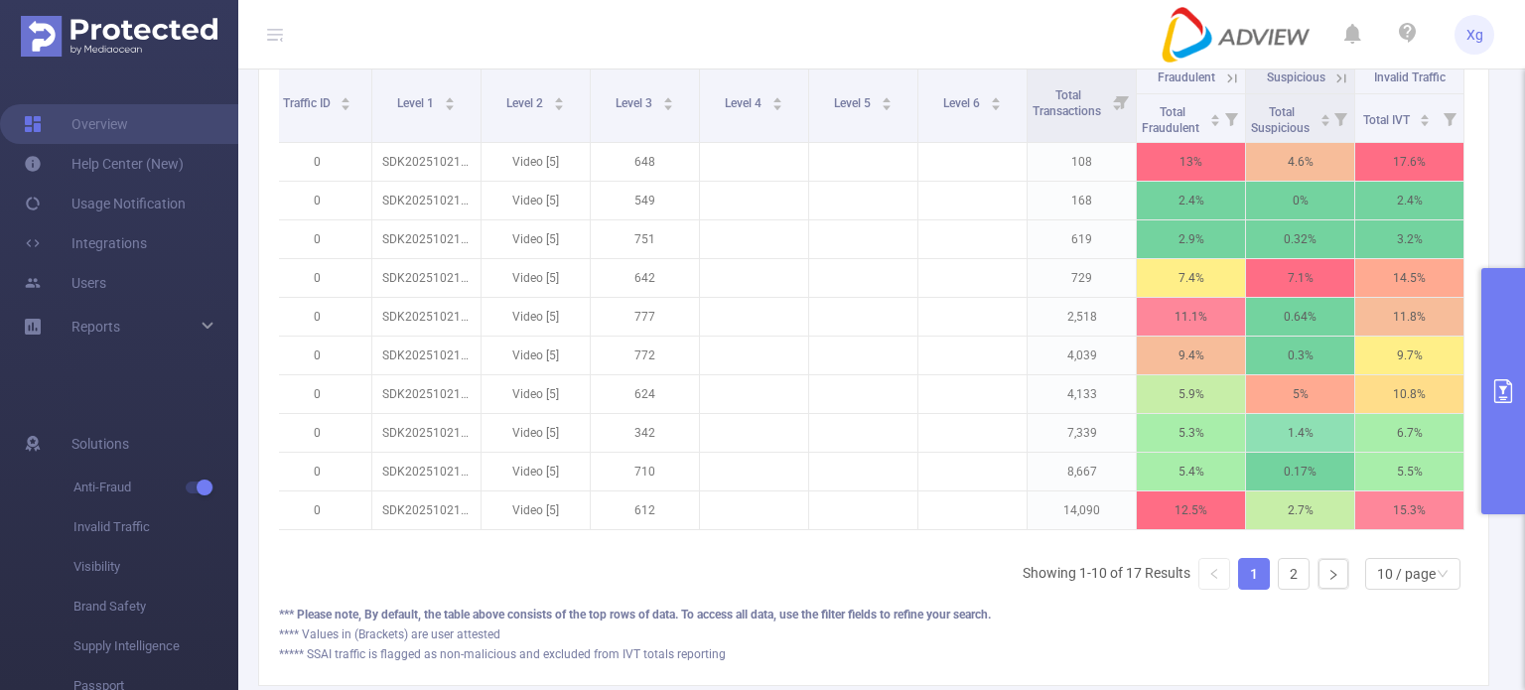
scroll to position [626, 0]
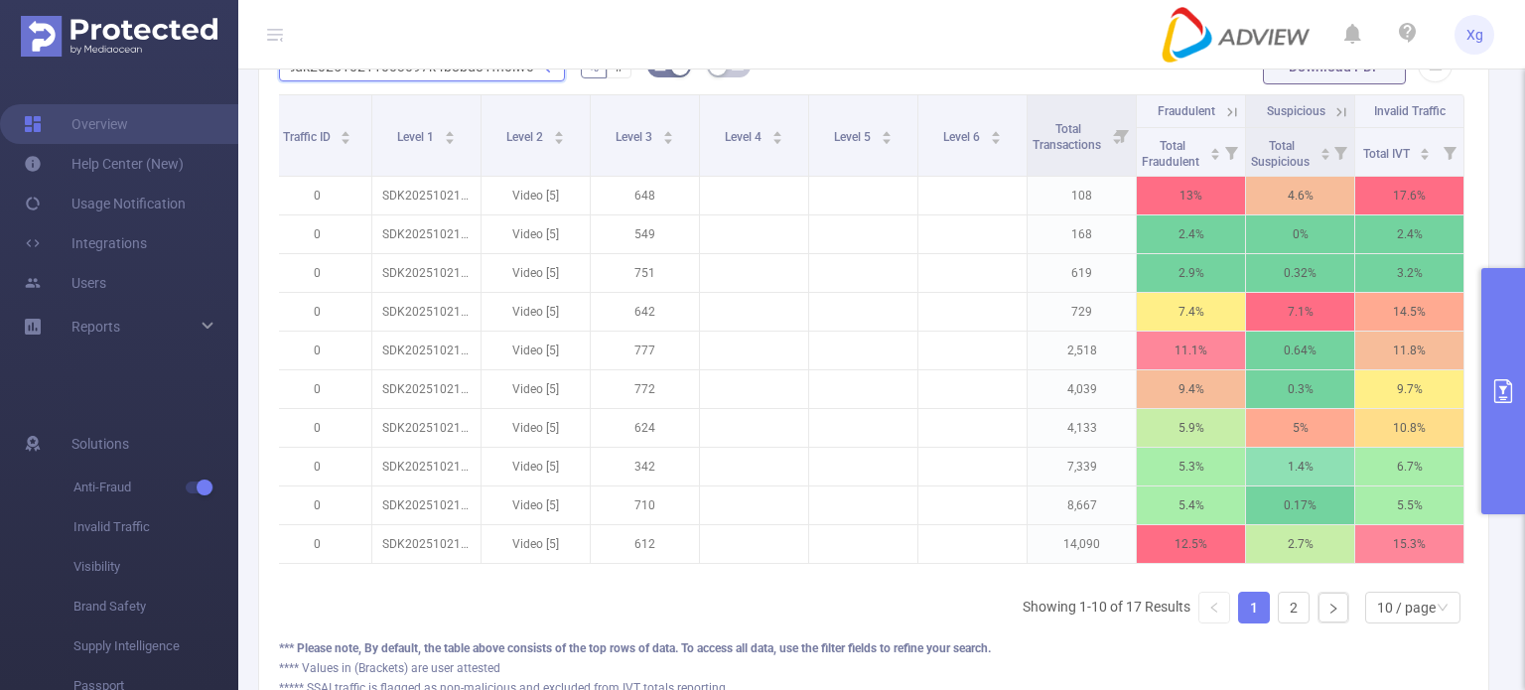
type input "sdk202510211003097k4b8bd81fh0iw0"
click at [1492, 345] on button "primary" at bounding box center [1504, 391] width 44 height 246
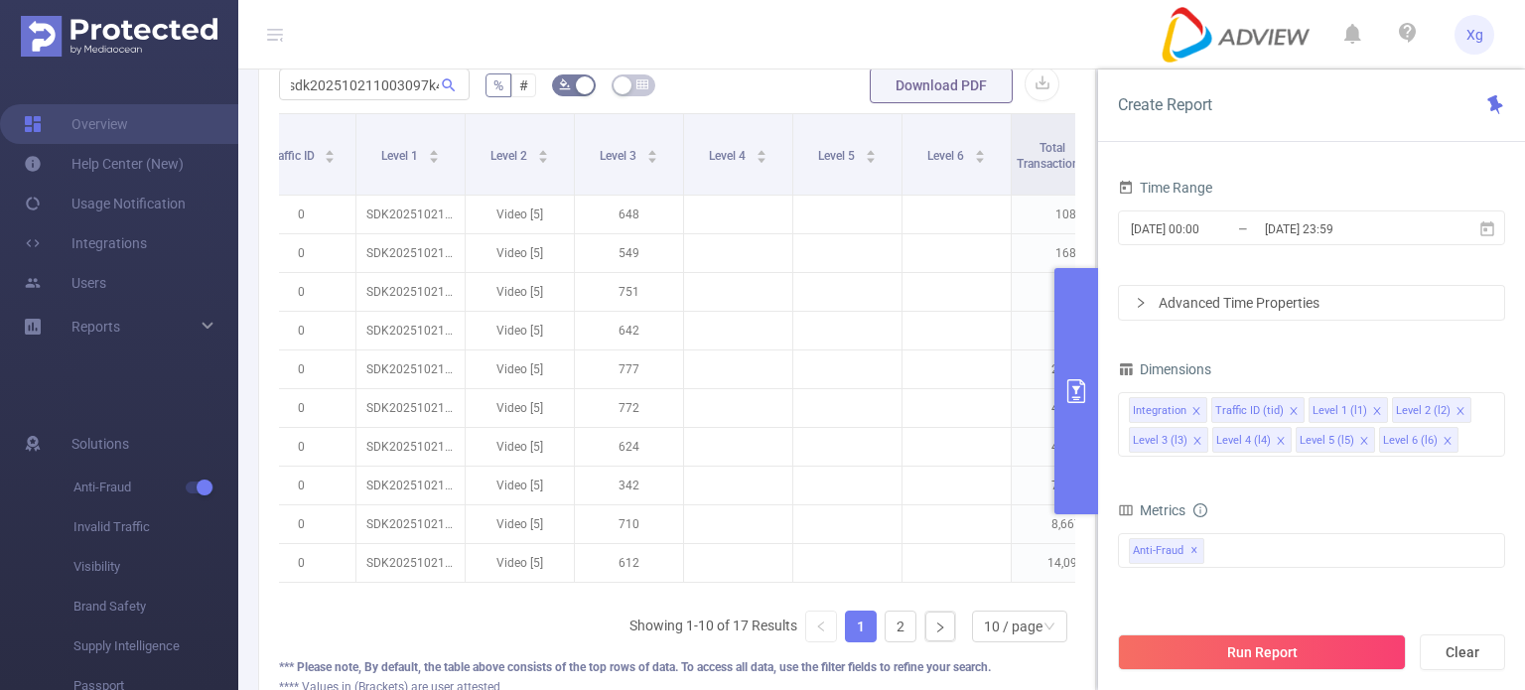
scroll to position [0, 0]
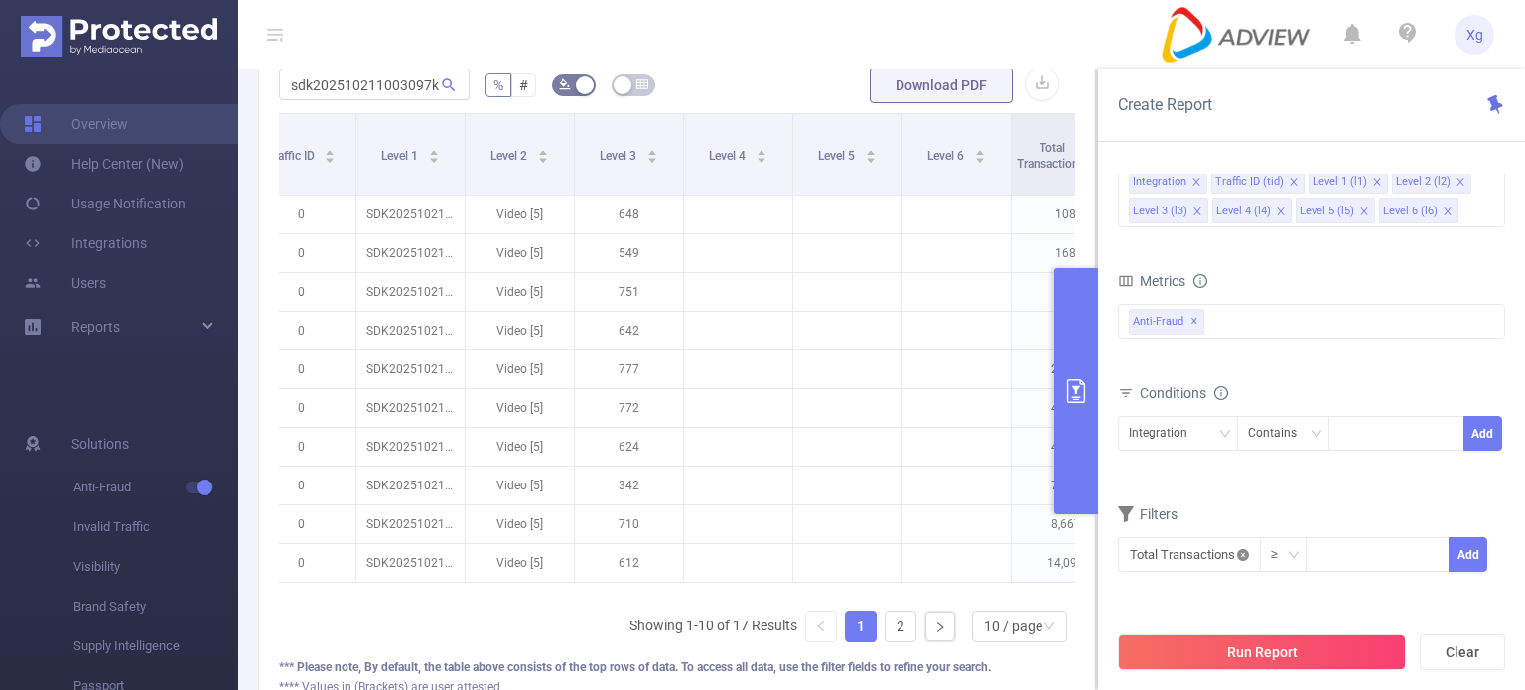
click at [1240, 555] on icon "icon: close-circle" at bounding box center [1243, 555] width 12 height 12
click at [1240, 555] on icon "icon: down" at bounding box center [1243, 555] width 12 height 12
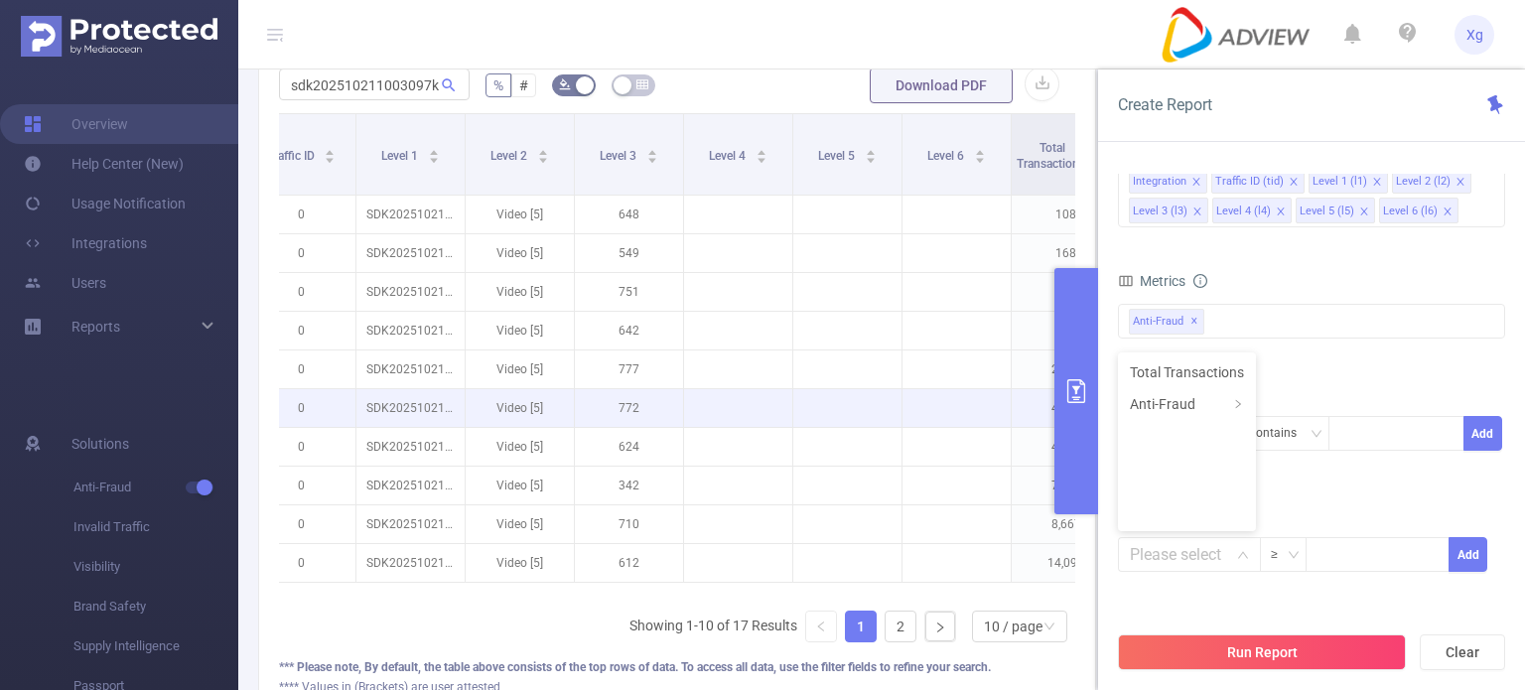
click at [901, 389] on td at bounding box center [847, 408] width 109 height 39
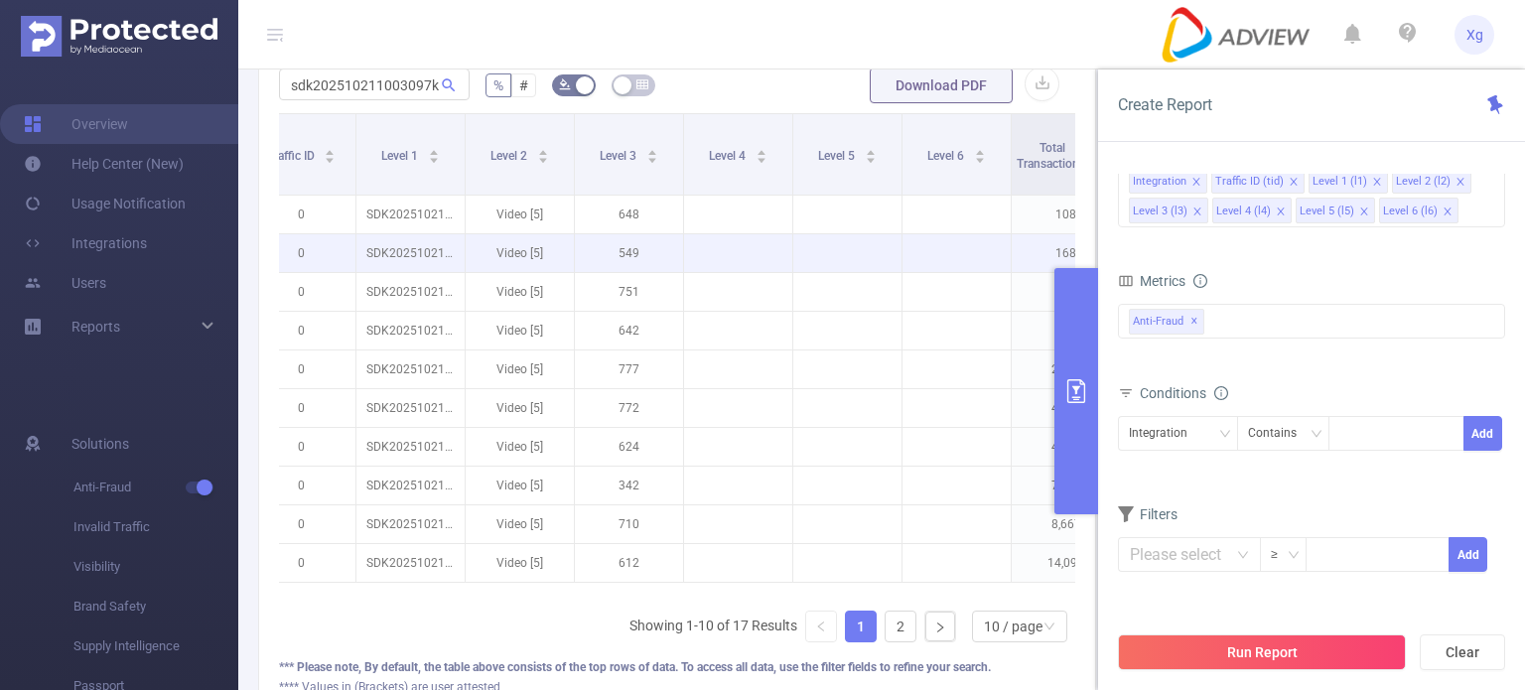
click at [765, 266] on td at bounding box center [738, 253] width 109 height 39
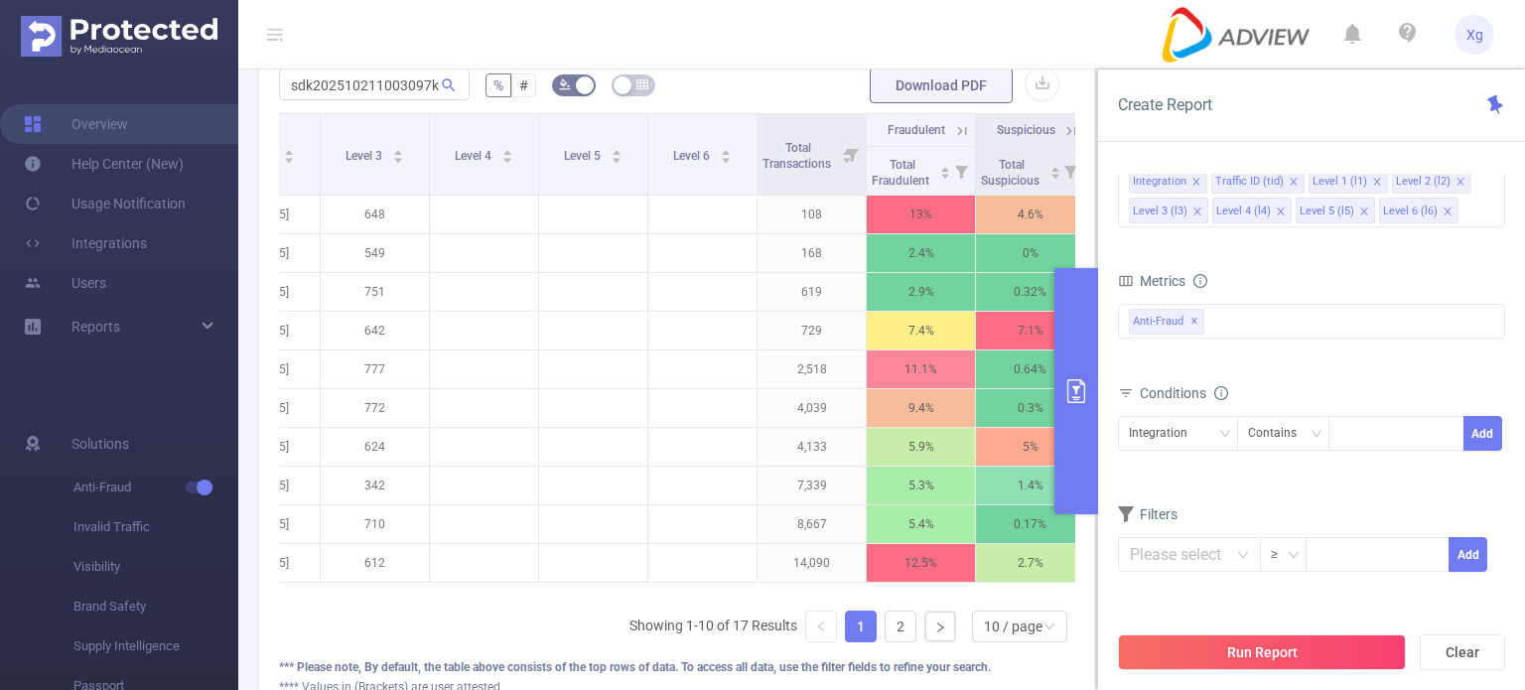
scroll to position [0, 535]
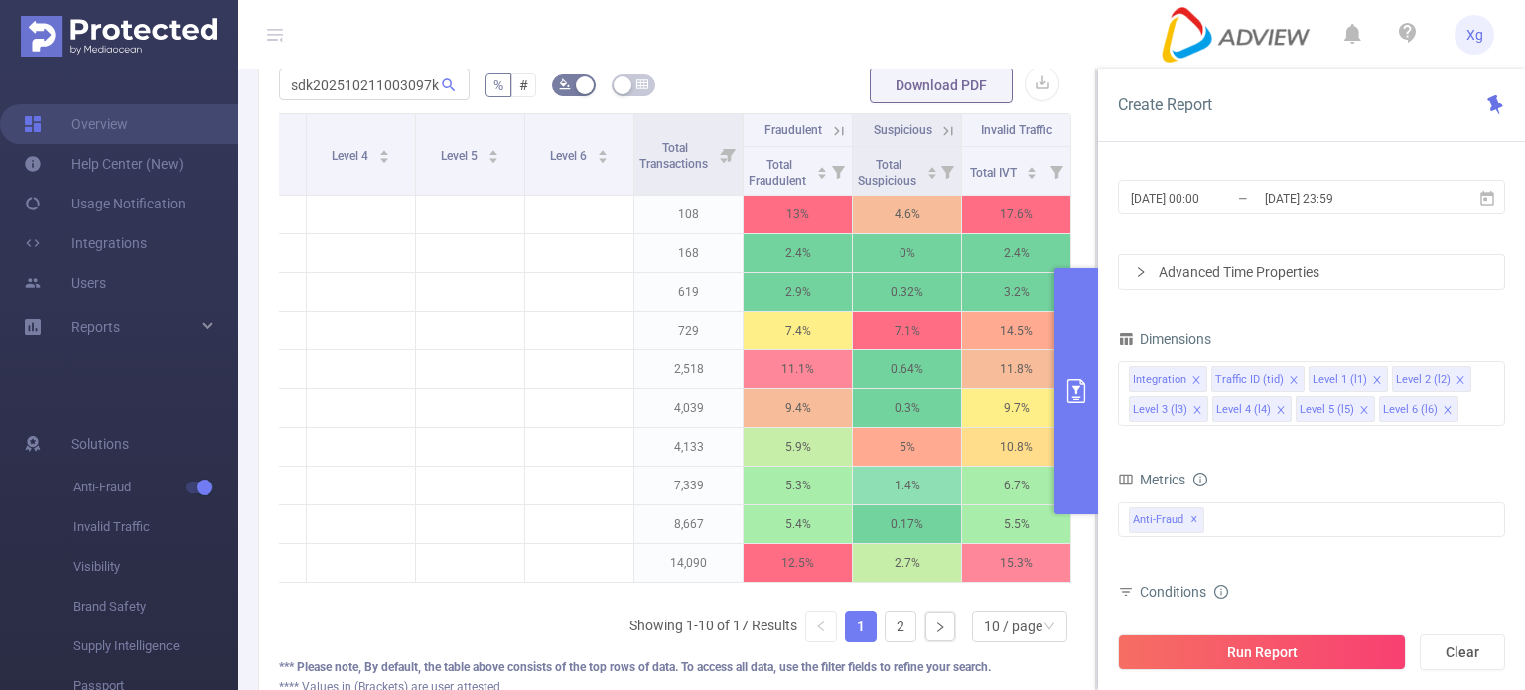
click at [1146, 273] on icon "icon: right" at bounding box center [1141, 272] width 12 height 12
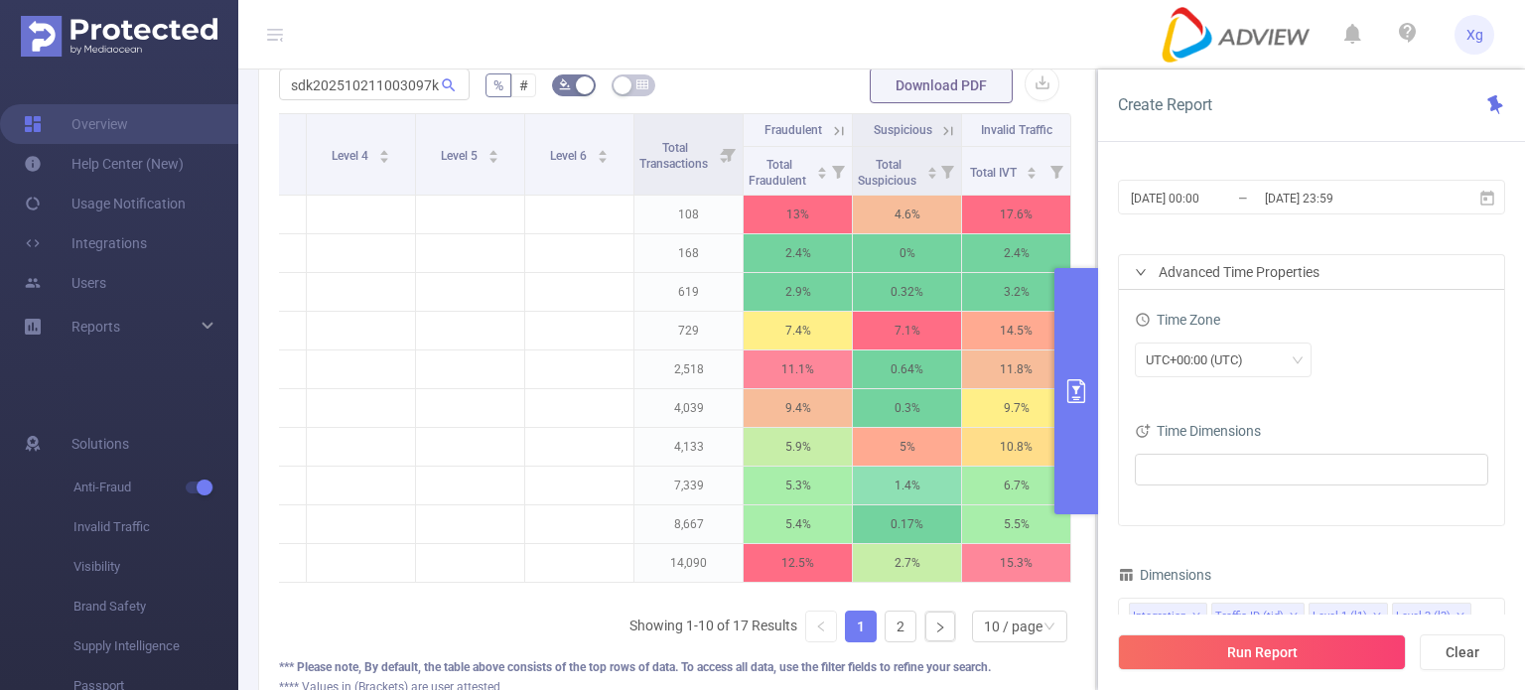
click at [1147, 273] on div "Advanced Time Properties" at bounding box center [1311, 272] width 385 height 34
